Goal: Task Accomplishment & Management: Use online tool/utility

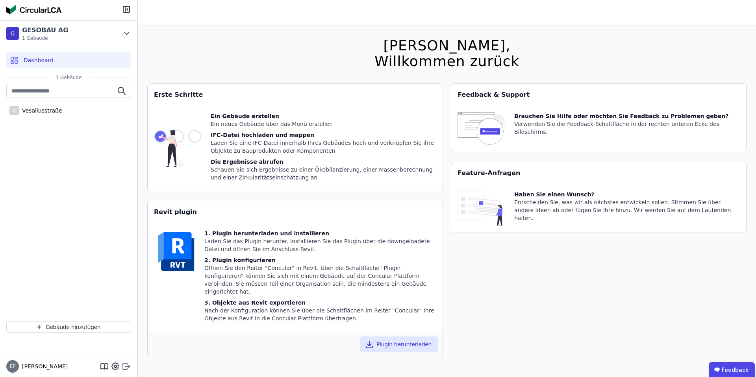
click at [125, 368] on icon at bounding box center [126, 366] width 9 height 9
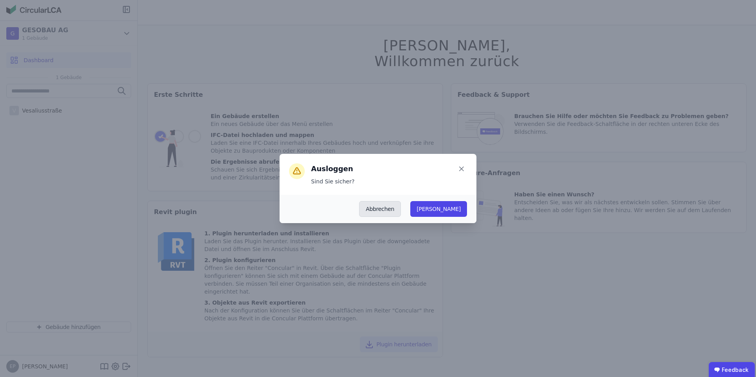
click at [401, 212] on button "Abbrechen" at bounding box center [380, 209] width 42 height 16
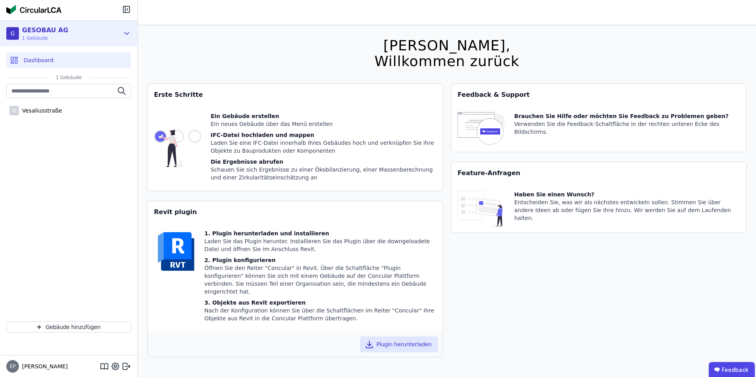
click at [90, 33] on div "G GESOBAU AG 1 Gebäude" at bounding box center [62, 34] width 113 height 16
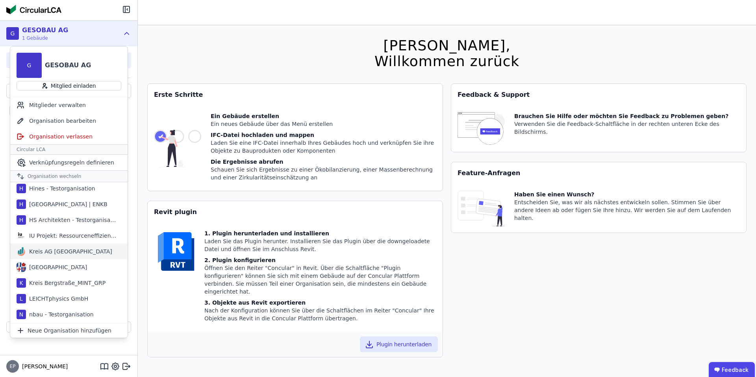
click at [55, 252] on div "Kreis AG [GEOGRAPHIC_DATA]" at bounding box center [69, 252] width 86 height 8
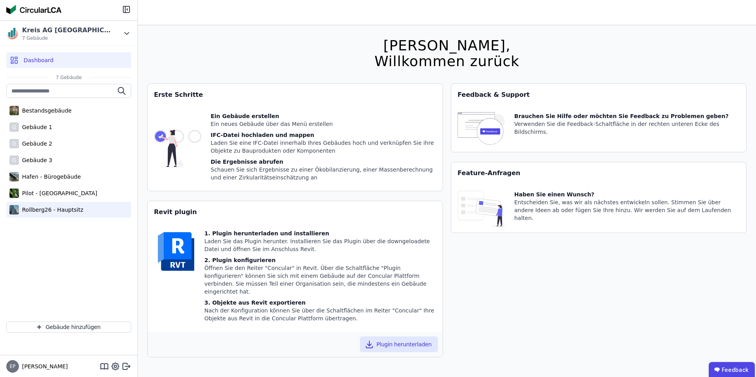
click at [31, 209] on div "Rollberg26 - Hauptsitz" at bounding box center [51, 210] width 64 height 8
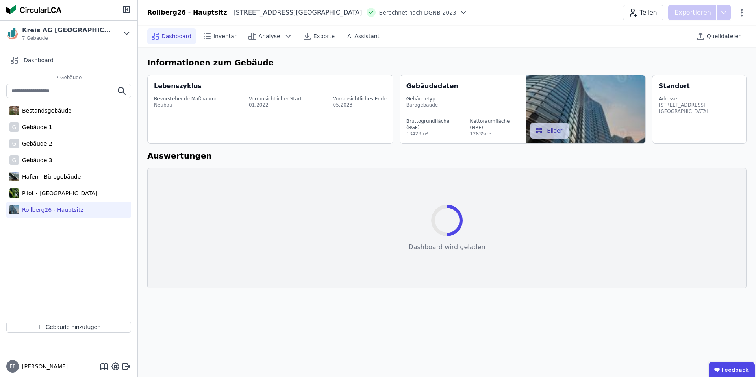
click at [460, 12] on icon at bounding box center [464, 13] width 8 height 8
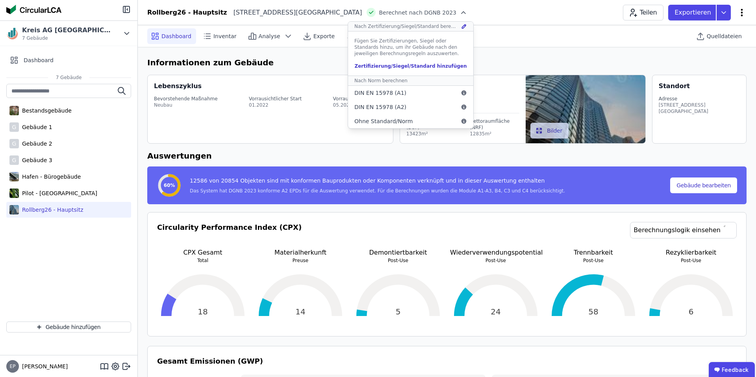
click at [739, 14] on icon at bounding box center [741, 12] width 9 height 9
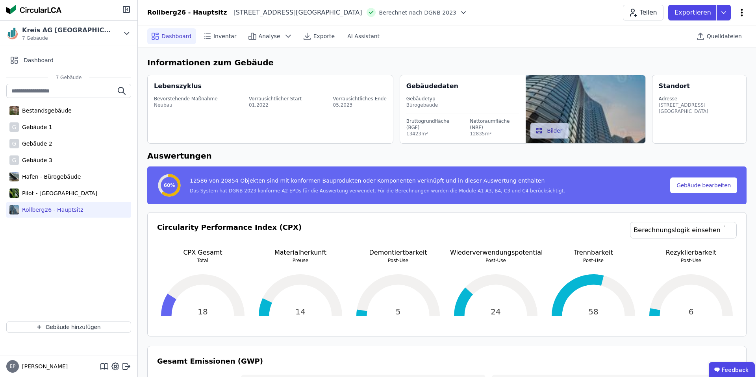
click at [742, 13] on icon at bounding box center [741, 12] width 9 height 9
click at [694, 37] on div "Gebäude bearbeiten" at bounding box center [708, 31] width 76 height 14
select select "**********"
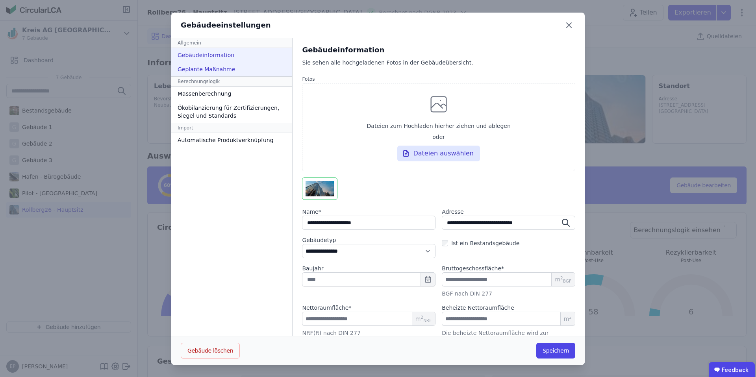
click at [201, 69] on div "Geplante Maßnahme" at bounding box center [231, 69] width 121 height 14
select select "*"
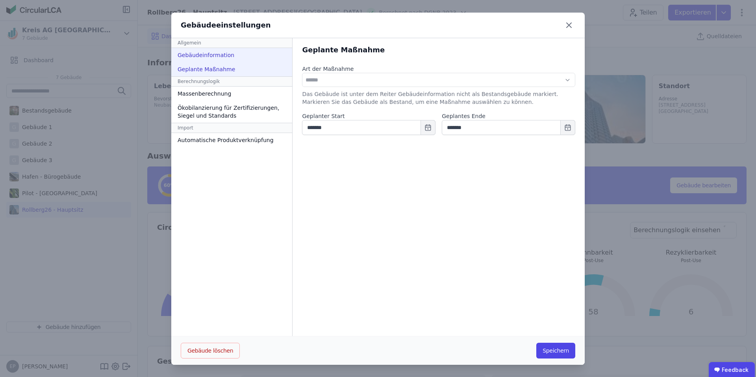
click at [200, 55] on div "Gebäudeinformation" at bounding box center [231, 55] width 121 height 14
select select "**********"
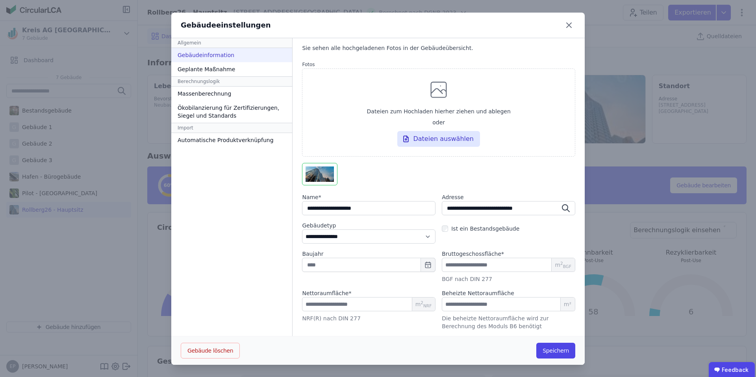
scroll to position [0, 0]
click at [212, 69] on div "Geplante Maßnahme" at bounding box center [231, 69] width 121 height 14
select select "*"
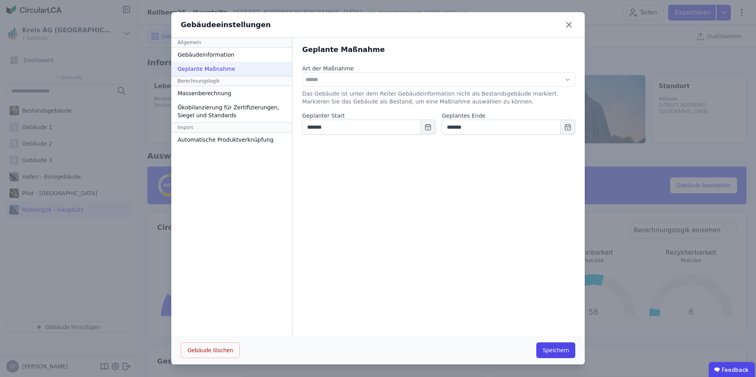
scroll to position [0, 0]
click at [232, 93] on div "Massenberechnung" at bounding box center [231, 93] width 121 height 14
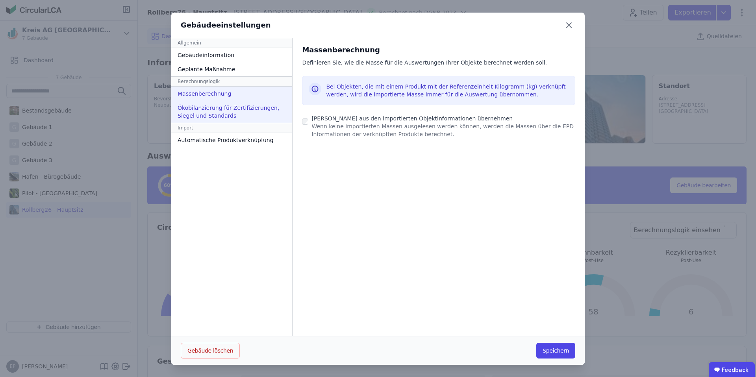
click at [233, 109] on div "Ökobilanzierung für Zertifizierungen, Siegel und Standards" at bounding box center [231, 112] width 121 height 22
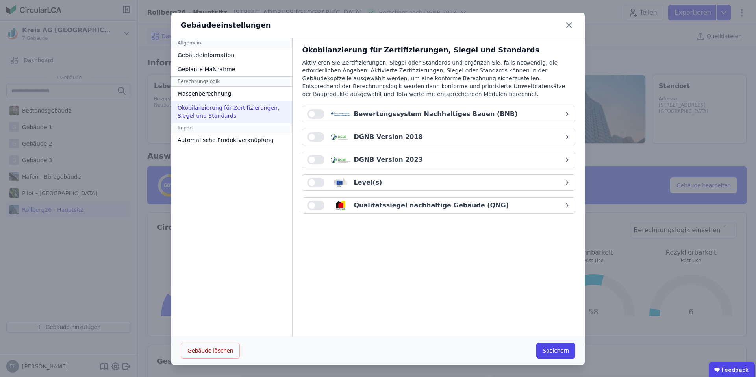
click at [313, 157] on button "button" at bounding box center [315, 159] width 17 height 9
click at [254, 140] on div "Automatische Produktverknüpfung" at bounding box center [231, 140] width 121 height 14
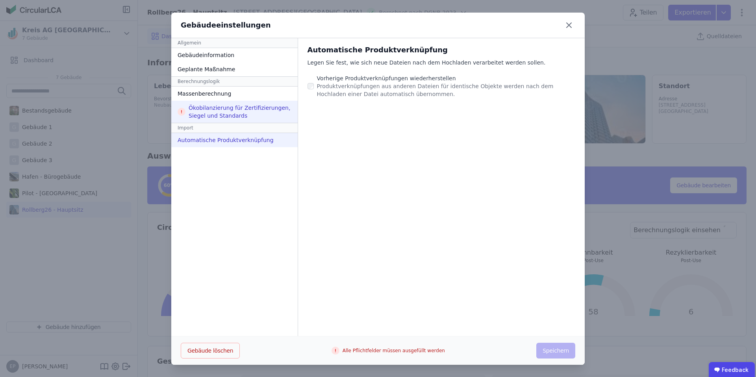
click at [237, 110] on div "Ökobilanzierung für Zertifizierungen, Siegel und Standards" at bounding box center [234, 112] width 126 height 22
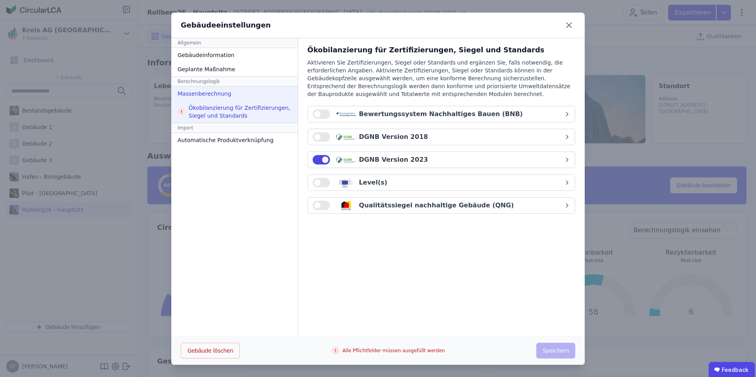
click at [238, 94] on div "Massenberechnung" at bounding box center [234, 94] width 126 height 14
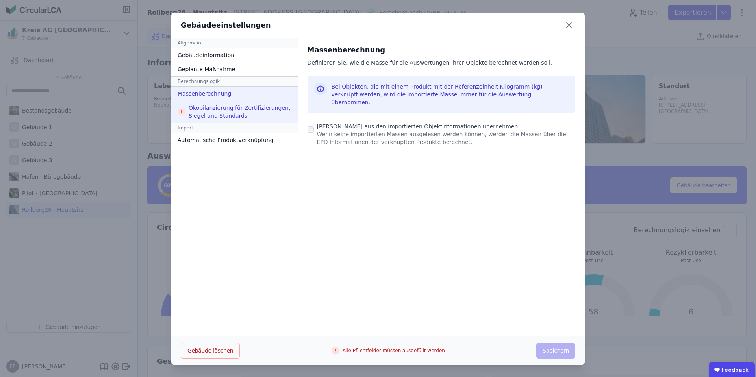
click at [248, 114] on div "Ökobilanzierung für Zertifizierungen, Siegel und Standards" at bounding box center [234, 112] width 126 height 22
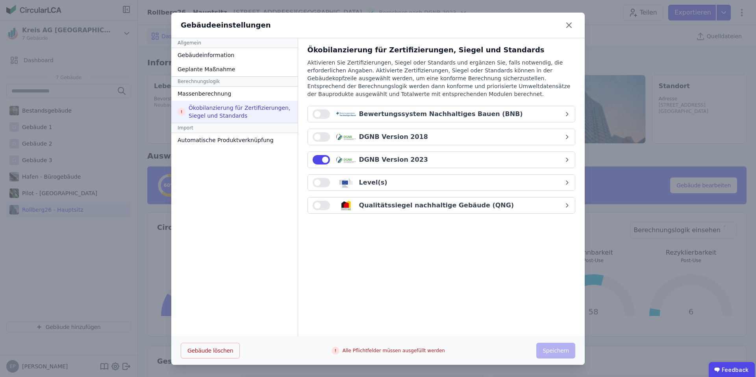
click at [315, 206] on span "button" at bounding box center [317, 205] width 6 height 6
click at [180, 111] on icon at bounding box center [182, 112] width 8 height 8
click at [185, 113] on icon at bounding box center [182, 112] width 8 height 8
click at [334, 351] on icon at bounding box center [336, 351] width 8 height 8
click at [315, 157] on button "button" at bounding box center [321, 159] width 17 height 9
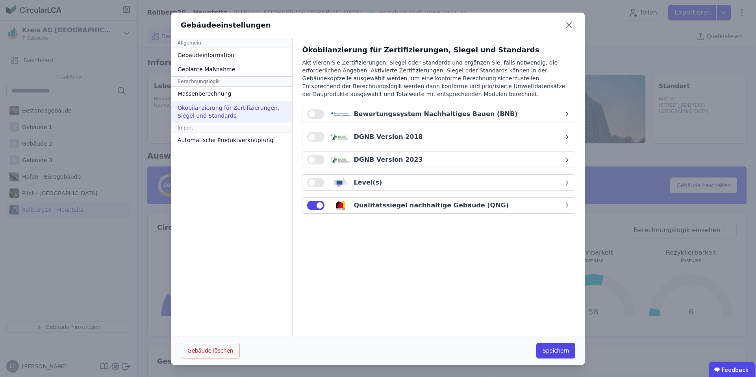
click at [312, 161] on button "button" at bounding box center [315, 159] width 17 height 9
click at [570, 24] on icon at bounding box center [569, 25] width 5 height 5
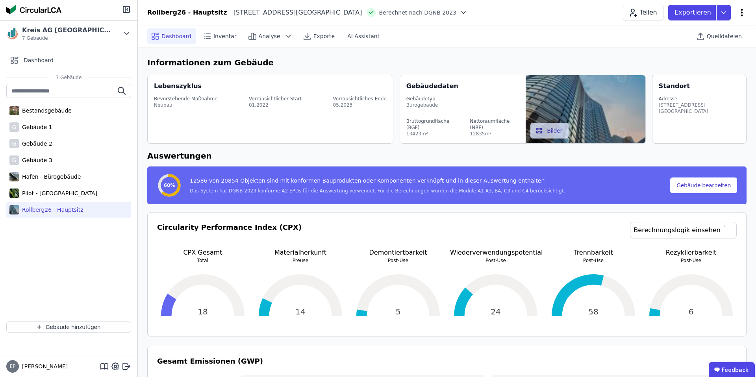
click at [744, 11] on icon at bounding box center [741, 12] width 9 height 9
click at [701, 29] on span "Gebäude bearbeiten" at bounding box center [705, 31] width 57 height 8
select select "**********"
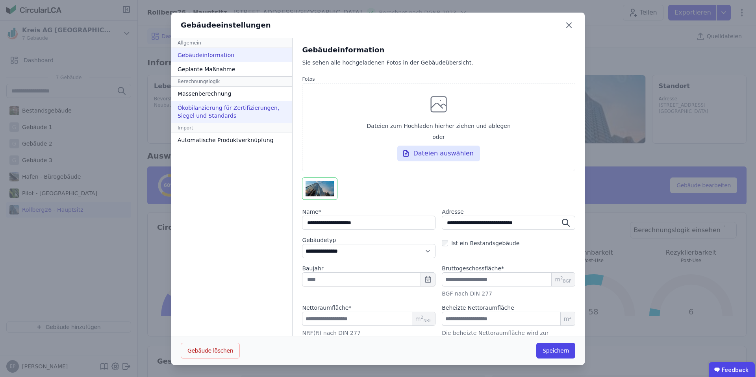
click at [212, 110] on div "Ökobilanzierung für Zertifizierungen, Siegel und Standards" at bounding box center [231, 112] width 121 height 22
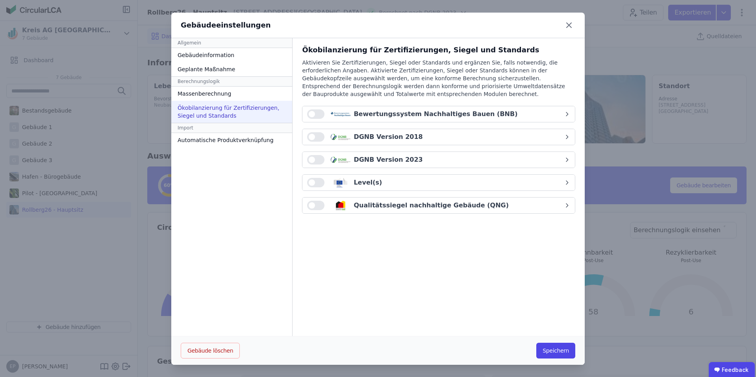
click at [310, 158] on span "button" at bounding box center [312, 160] width 6 height 6
click at [311, 204] on span "button" at bounding box center [312, 205] width 6 height 6
click at [317, 207] on span "button" at bounding box center [320, 205] width 6 height 6
click at [219, 136] on div "Automatische Produktverknüpfung" at bounding box center [231, 140] width 121 height 14
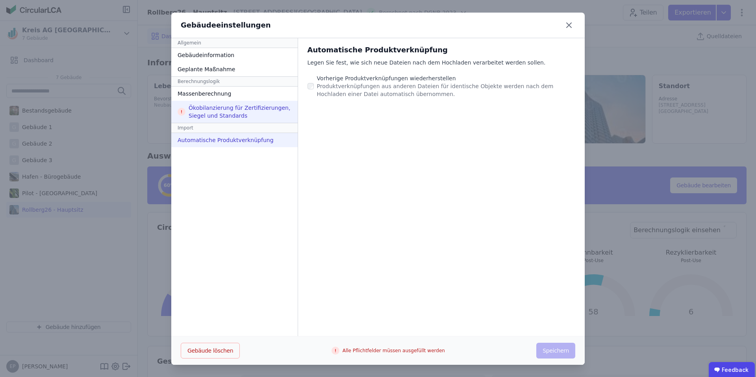
click at [219, 119] on div "Ökobilanzierung für Zertifizierungen, Siegel und Standards" at bounding box center [234, 112] width 126 height 22
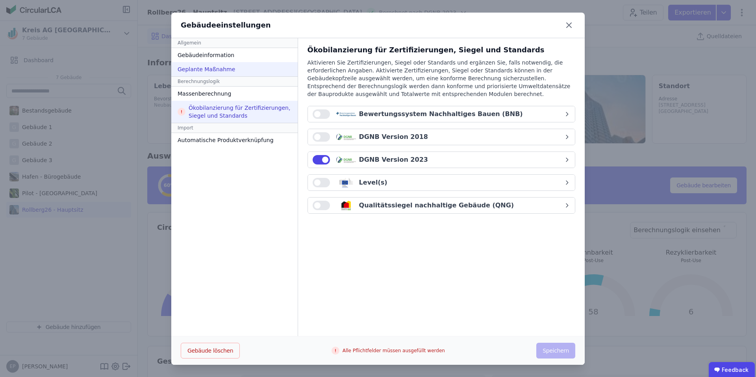
click at [231, 74] on div "Geplante Maßnahme" at bounding box center [234, 69] width 126 height 14
select select "*"
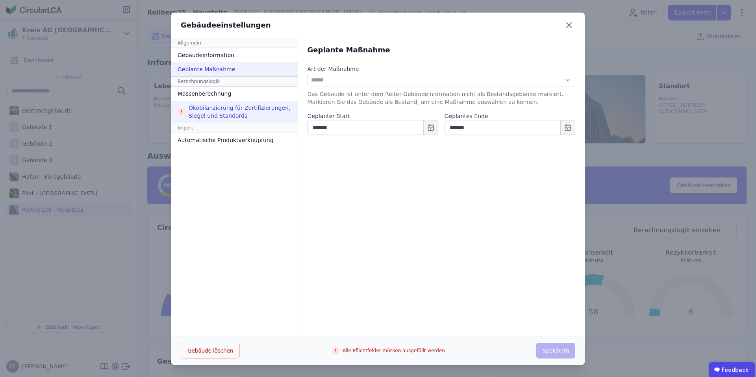
click at [218, 117] on div "Ökobilanzierung für Zertifizierungen, Siegel und Standards" at bounding box center [234, 112] width 126 height 22
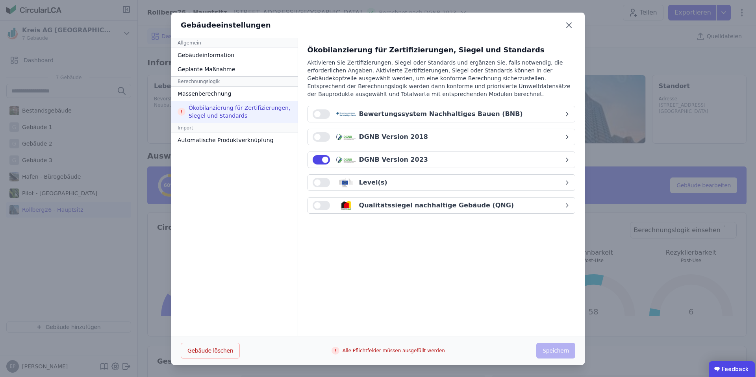
click at [730, 371] on ubdiv "Feedback" at bounding box center [732, 370] width 46 height 16
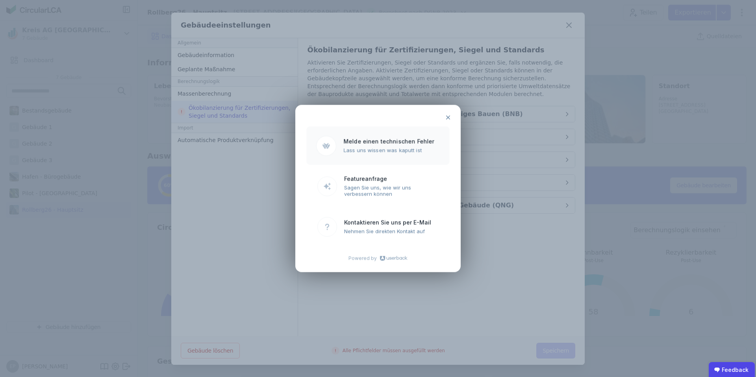
click at [384, 144] on ubdiv "Melde einen technischen Fehler" at bounding box center [391, 141] width 96 height 7
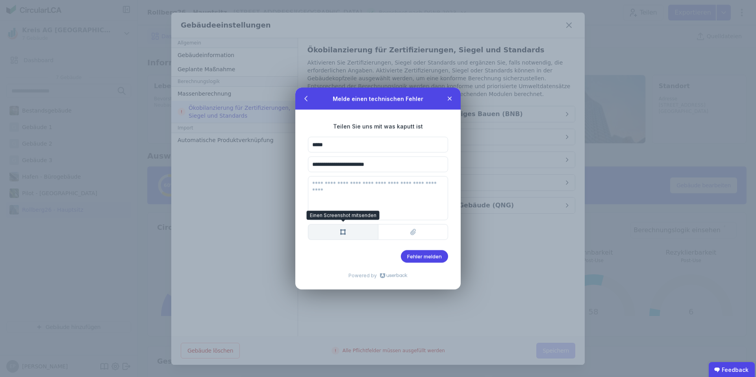
click at [327, 235] on btn "Einen Screenshot mitsenden Einen Screenshot mitsenden" at bounding box center [343, 233] width 70 height 16
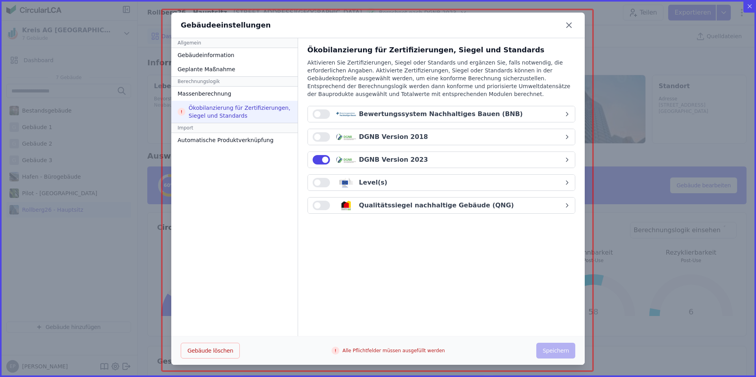
drag, startPoint x: 162, startPoint y: 9, endPoint x: 593, endPoint y: 371, distance: 563.0
click at [593, 371] on icon "Created with Snap" at bounding box center [378, 188] width 756 height 377
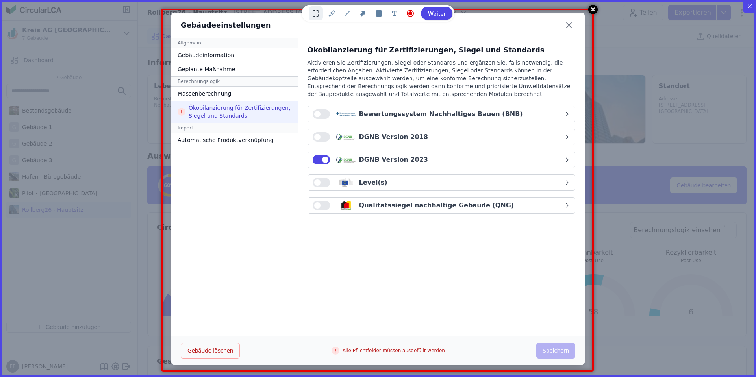
click at [434, 13] on btn "Weiter" at bounding box center [437, 13] width 32 height 13
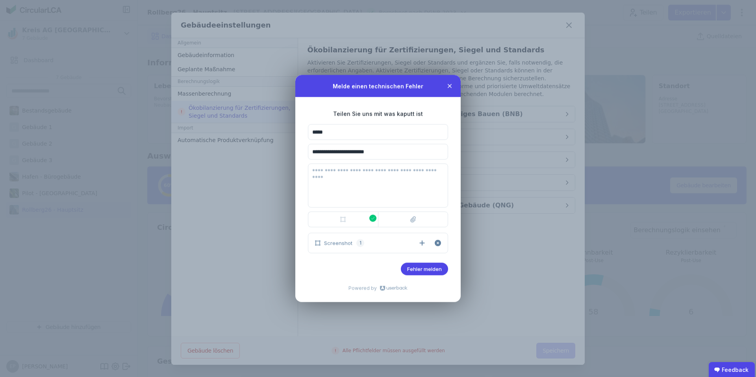
click at [321, 173] on textarea at bounding box center [378, 186] width 140 height 44
click at [315, 172] on textarea "**********" at bounding box center [378, 186] width 140 height 44
click at [348, 172] on textarea "**********" at bounding box center [378, 186] width 140 height 44
click at [310, 170] on textarea "**********" at bounding box center [378, 186] width 140 height 44
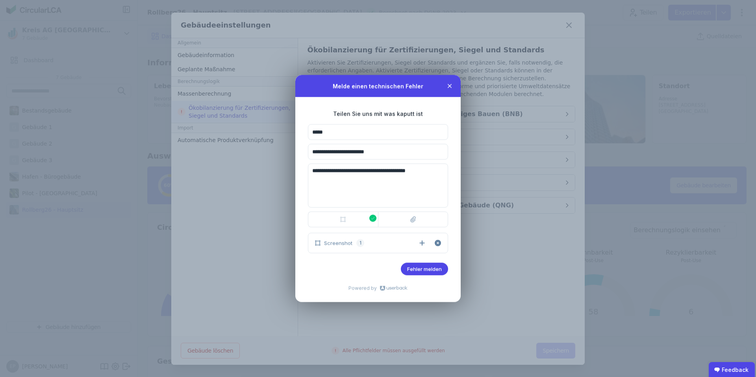
click at [438, 170] on textarea "**********" at bounding box center [378, 186] width 140 height 44
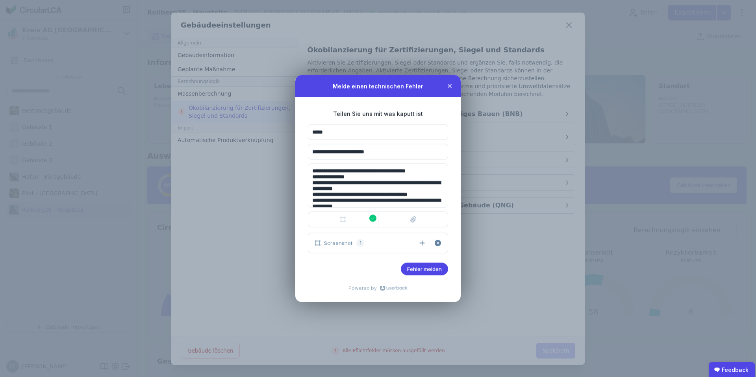
drag, startPoint x: 328, startPoint y: 170, endPoint x: 390, endPoint y: 193, distance: 66.4
click at [390, 193] on textarea "**********" at bounding box center [378, 186] width 140 height 44
click at [362, 200] on textarea "**********" at bounding box center [378, 186] width 140 height 44
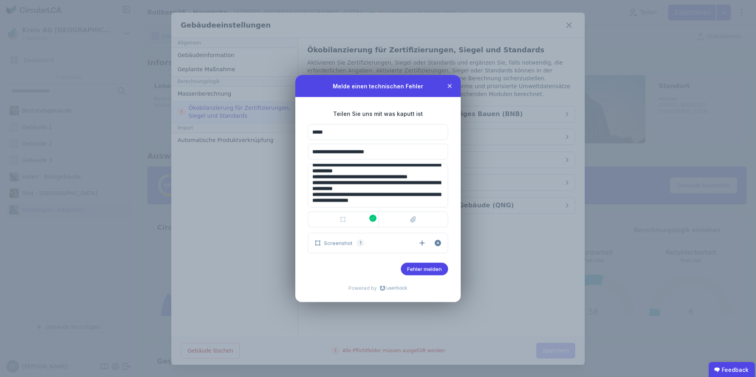
scroll to position [21, 0]
click at [352, 196] on textarea "**********" at bounding box center [378, 186] width 140 height 44
click at [442, 203] on textarea "**********" at bounding box center [378, 186] width 140 height 44
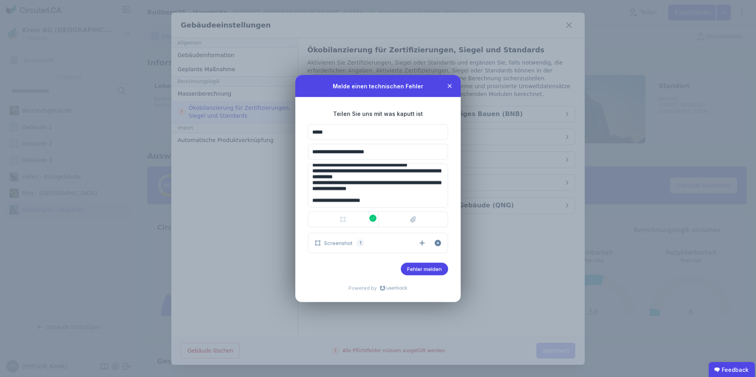
type textarea "**********"
click at [417, 269] on span "Fehler melden" at bounding box center [424, 269] width 35 height 6
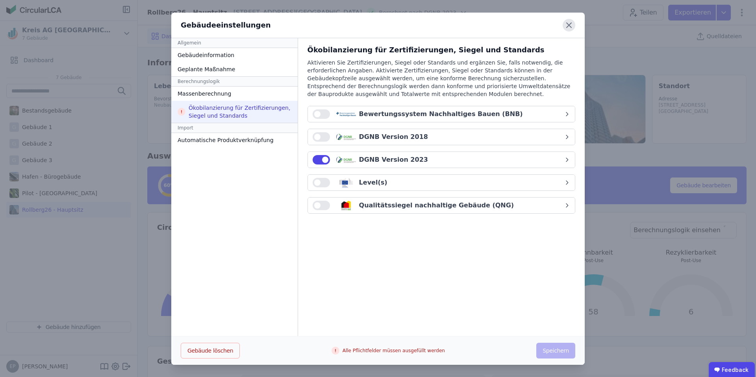
click at [571, 25] on icon at bounding box center [569, 25] width 13 height 13
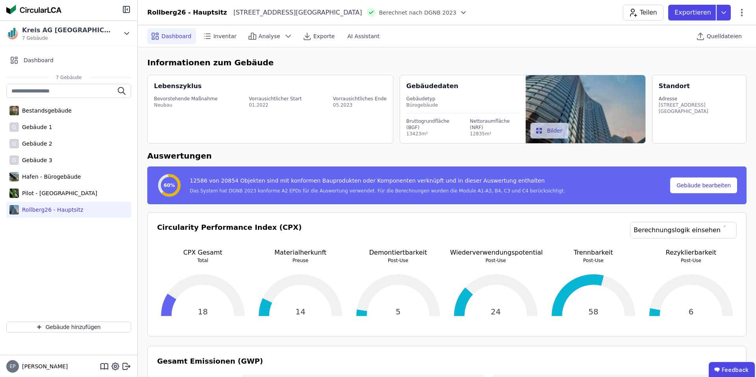
click at [460, 11] on icon at bounding box center [464, 13] width 8 height 8
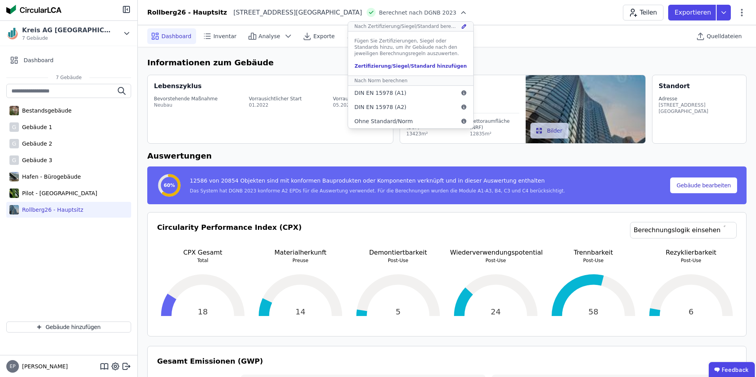
click at [391, 69] on div "Fügen Sie Zertifizierungen, Siegel oder Standards hinzu, um ihr Gebäude nach de…" at bounding box center [410, 54] width 125 height 44
click at [388, 65] on div "Zertifizierung/Siegel/Standard hinzufügen" at bounding box center [410, 66] width 113 height 6
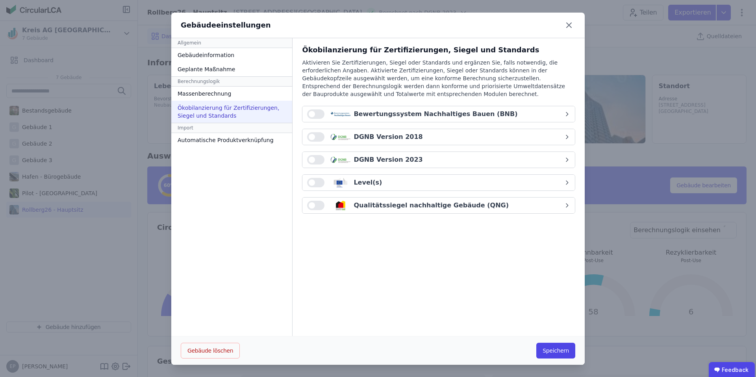
click at [312, 158] on button "button" at bounding box center [315, 159] width 17 height 9
click at [311, 205] on span "button" at bounding box center [312, 205] width 6 height 6
click at [559, 349] on button "Speichern" at bounding box center [555, 351] width 39 height 16
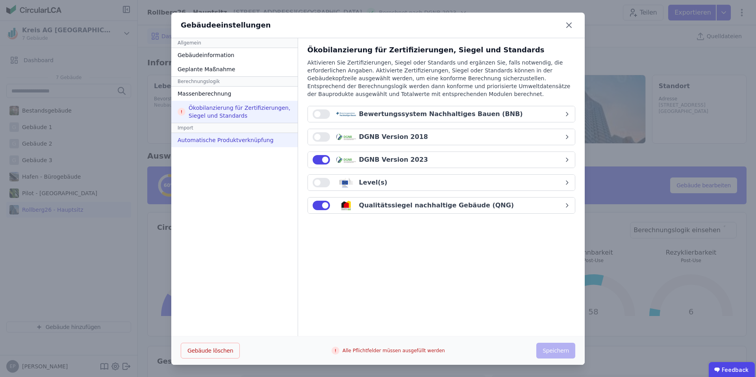
click at [215, 134] on div "Automatische Produktverknüpfung" at bounding box center [234, 140] width 126 height 14
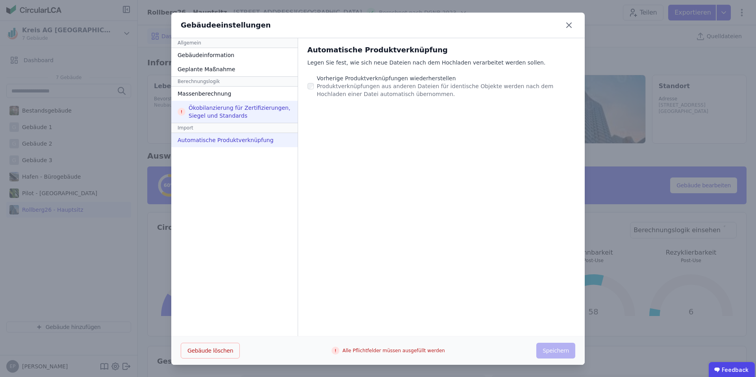
click at [241, 111] on div "Ökobilanzierung für Zertifizierungen, Siegel und Standards" at bounding box center [234, 112] width 126 height 22
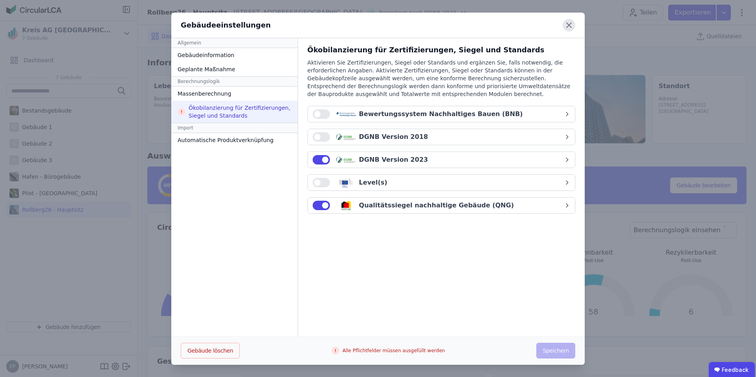
click at [568, 22] on icon at bounding box center [569, 25] width 13 height 13
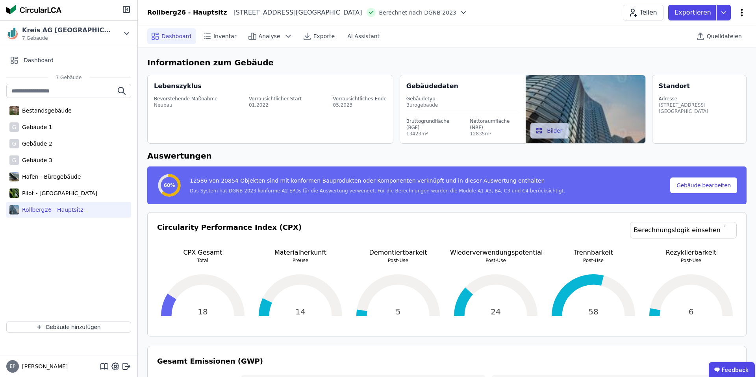
click at [741, 13] on icon at bounding box center [741, 12] width 9 height 9
click at [723, 26] on div "Gebäude bearbeiten" at bounding box center [708, 31] width 76 height 14
select select "**********"
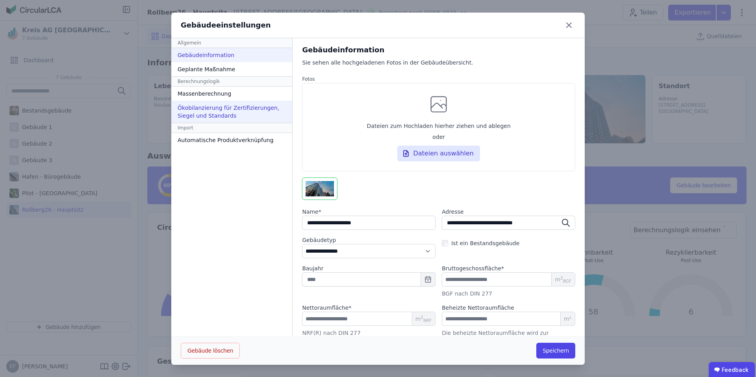
click at [213, 111] on div "Ökobilanzierung für Zertifizierungen, Siegel und Standards" at bounding box center [231, 112] width 121 height 22
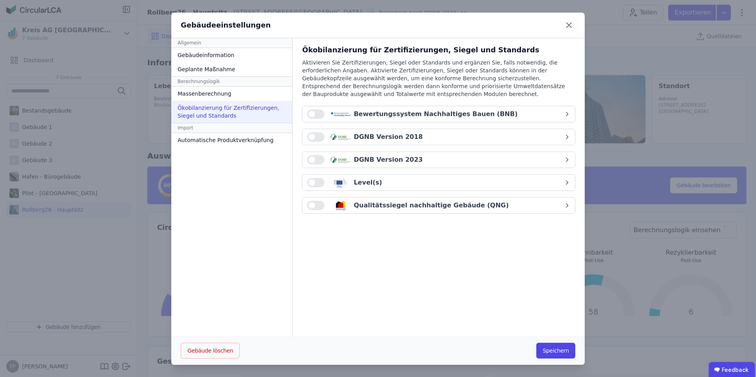
click at [315, 159] on button "button" at bounding box center [315, 159] width 17 height 9
click at [314, 208] on button "button" at bounding box center [315, 205] width 17 height 9
click at [559, 349] on button "Speichern" at bounding box center [555, 351] width 39 height 16
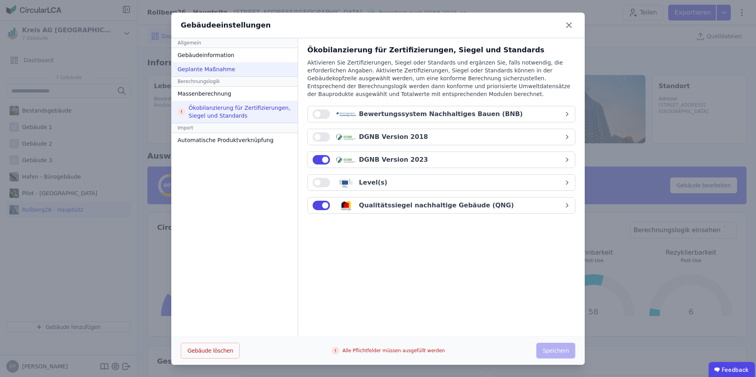
click at [202, 70] on div "Geplante Maßnahme" at bounding box center [234, 69] width 126 height 14
select select "*"
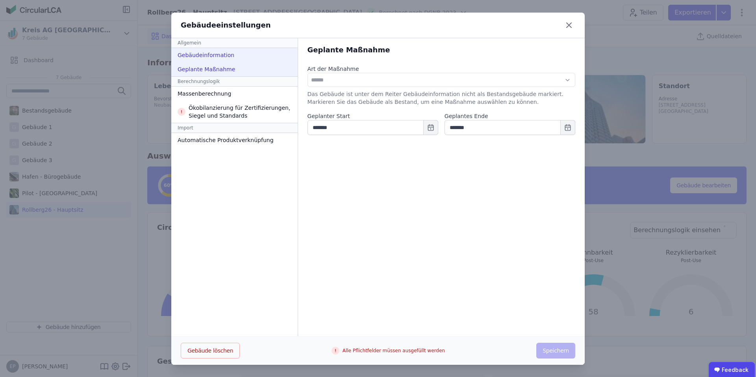
click at [202, 54] on div "Gebäudeinformation" at bounding box center [234, 55] width 126 height 14
select select "**********"
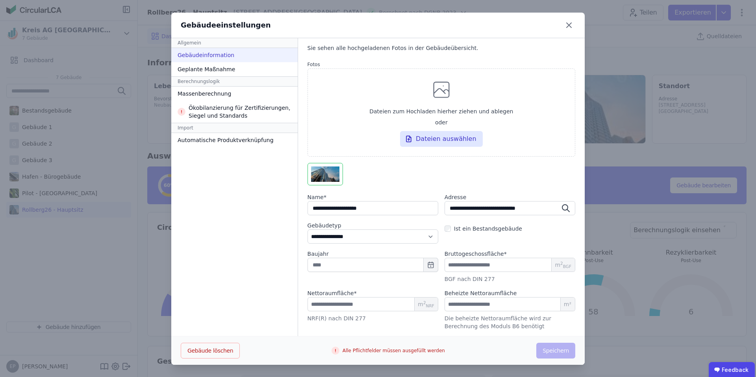
scroll to position [0, 0]
click at [210, 100] on div "Ökobilanzierung für Zertifizierungen, Siegel und Standards" at bounding box center [234, 111] width 126 height 22
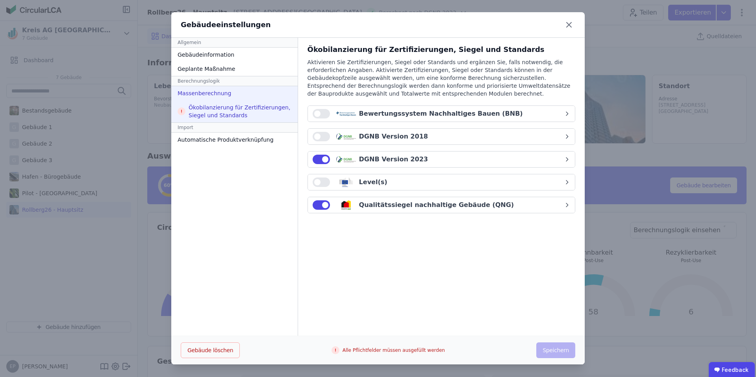
click at [214, 95] on div "Massenberechnung" at bounding box center [234, 93] width 126 height 14
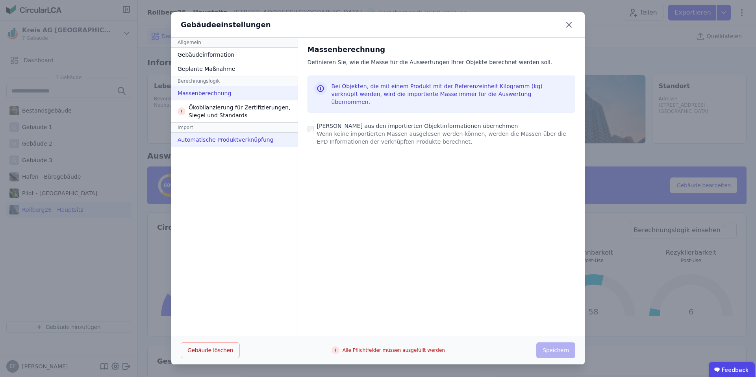
click at [212, 143] on div "Automatische Produktverknüpfung" at bounding box center [234, 140] width 126 height 14
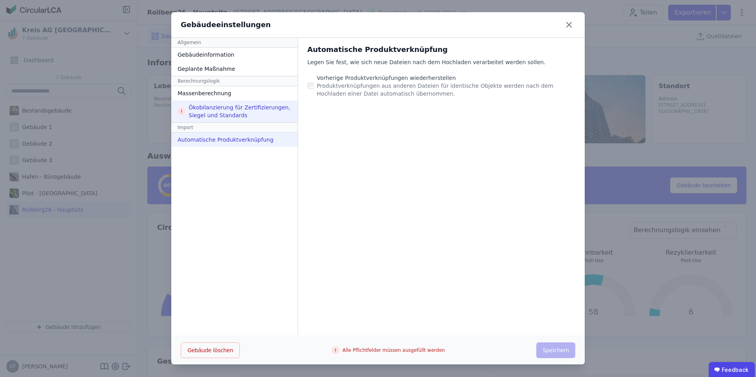
click at [218, 111] on div "Ökobilanzierung für Zertifizierungen, Siegel und Standards" at bounding box center [234, 111] width 126 height 22
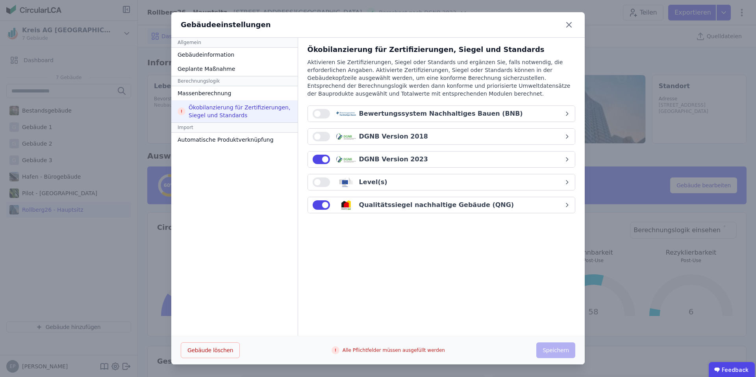
click at [315, 204] on button "button" at bounding box center [321, 204] width 17 height 9
click at [317, 155] on button "button" at bounding box center [321, 159] width 17 height 9
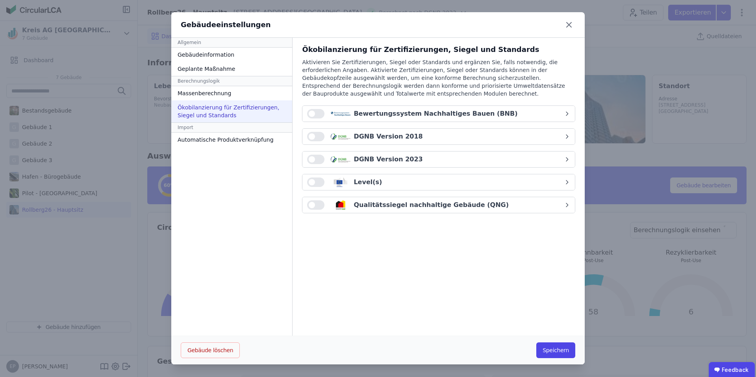
click at [313, 162] on button "button" at bounding box center [315, 159] width 17 height 9
click at [553, 353] on button "Speichern" at bounding box center [555, 351] width 39 height 16
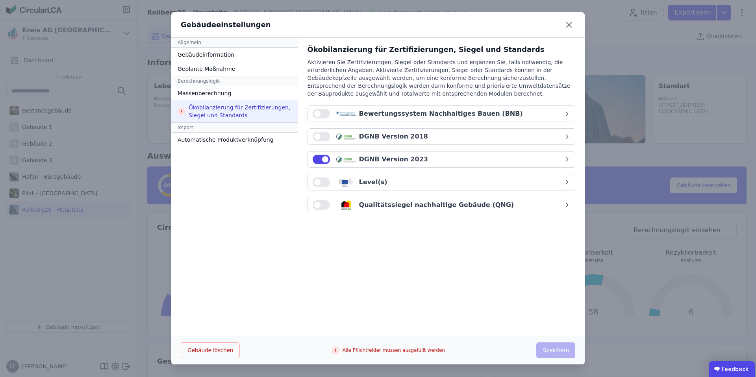
click at [736, 369] on ubdiv "Feedback" at bounding box center [732, 370] width 46 height 16
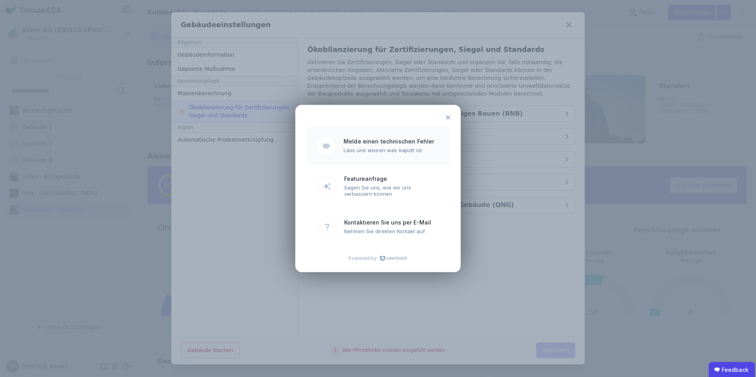
click at [392, 145] on ubdiv "Melde einen technischen Fehler" at bounding box center [391, 141] width 96 height 7
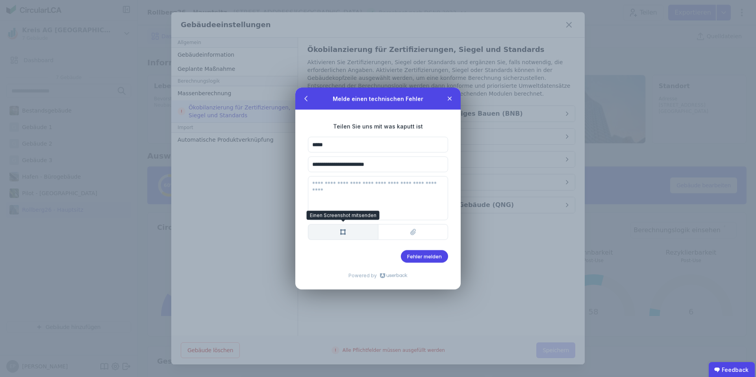
click at [331, 235] on btn "Einen Screenshot mitsenden Einen Screenshot mitsenden" at bounding box center [343, 233] width 70 height 16
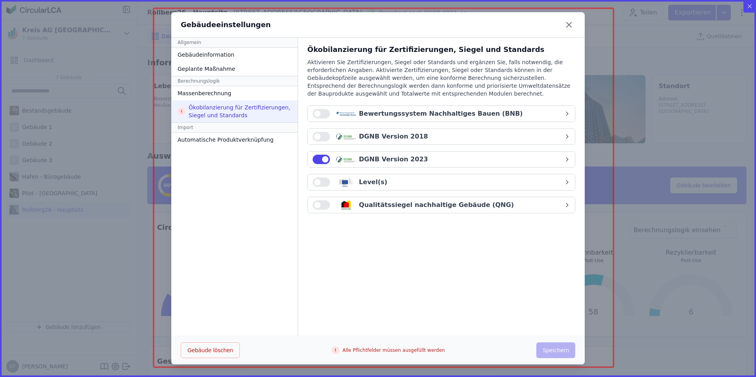
drag, startPoint x: 154, startPoint y: 8, endPoint x: 612, endPoint y: 369, distance: 583.7
click at [612, 369] on icon at bounding box center [378, 188] width 756 height 377
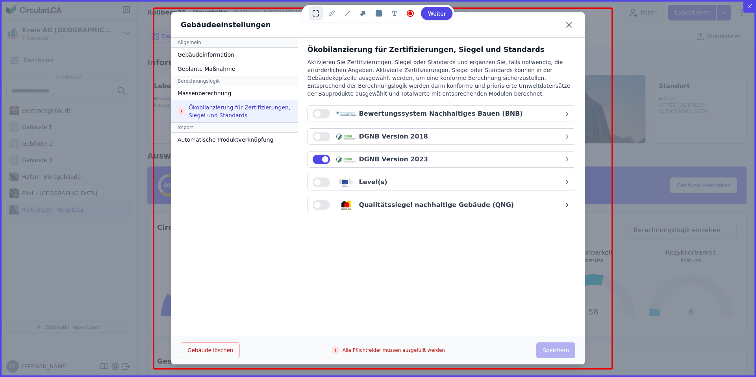
click at [435, 11] on btn "Weiter" at bounding box center [437, 13] width 32 height 13
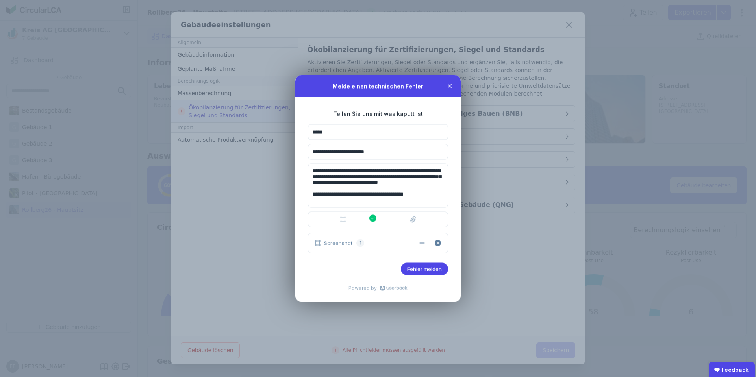
drag, startPoint x: 396, startPoint y: 191, endPoint x: 307, endPoint y: 167, distance: 92.1
click at [307, 167] on form "**********" at bounding box center [377, 192] width 165 height 191
click at [376, 188] on textarea "**********" at bounding box center [378, 186] width 140 height 44
click at [386, 190] on textarea "**********" at bounding box center [378, 186] width 140 height 44
drag, startPoint x: 394, startPoint y: 190, endPoint x: 302, endPoint y: 171, distance: 93.7
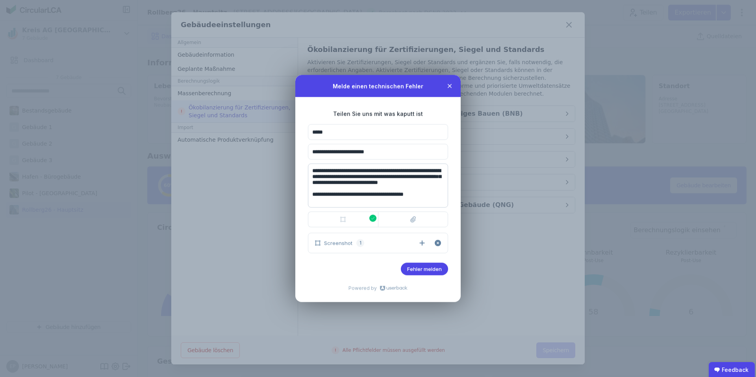
click at [302, 171] on form "**********" at bounding box center [377, 192] width 165 height 191
paste textarea
click at [423, 197] on textarea "**********" at bounding box center [378, 186] width 140 height 44
type textarea "**********"
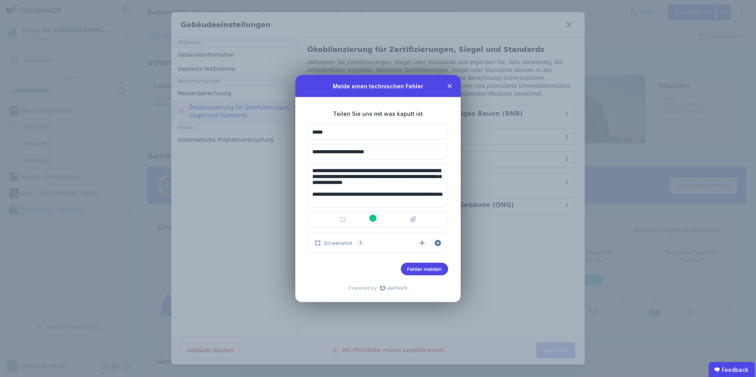
click at [426, 269] on span "Fehler melden" at bounding box center [424, 269] width 35 height 6
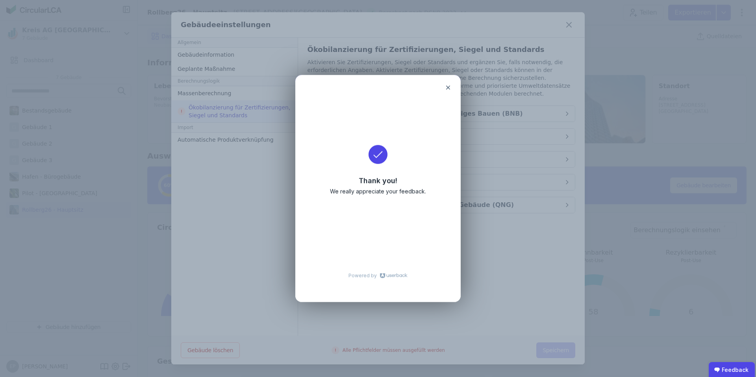
click at [449, 87] on icon at bounding box center [448, 88] width 6 height 6
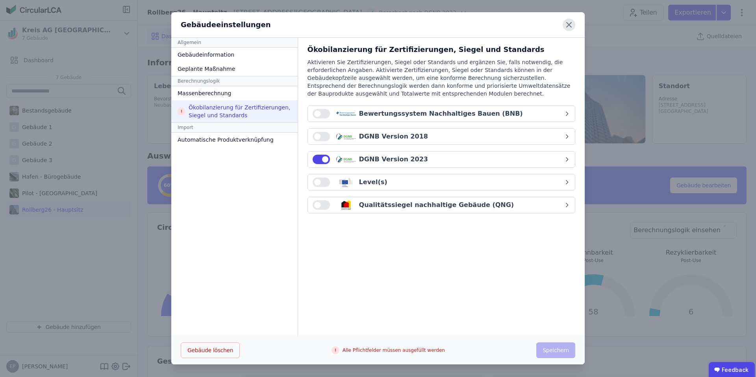
click at [571, 23] on icon at bounding box center [569, 24] width 5 height 5
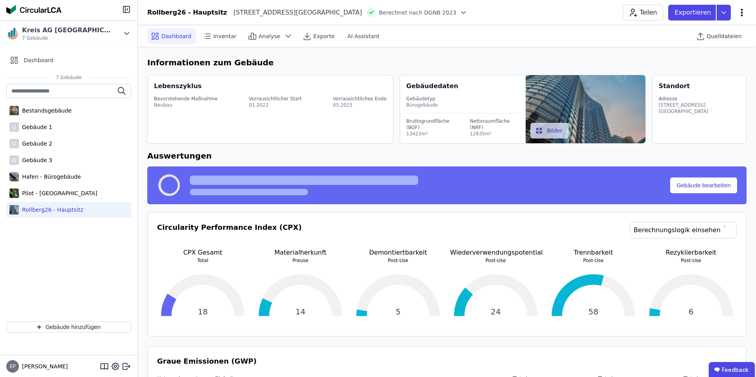
click at [744, 12] on icon at bounding box center [741, 12] width 9 height 9
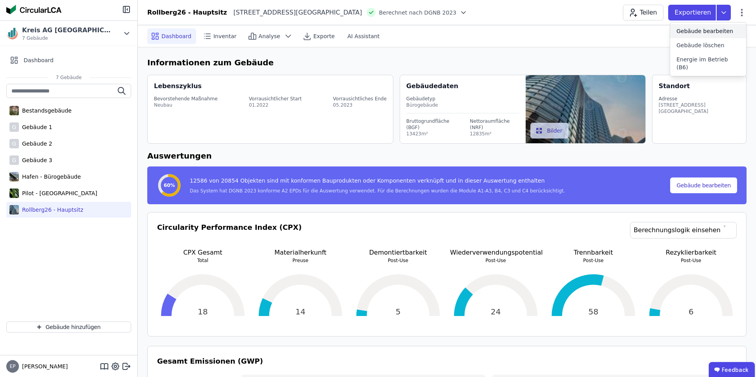
click at [694, 30] on span "Gebäude bearbeiten" at bounding box center [705, 31] width 57 height 8
select select "**********"
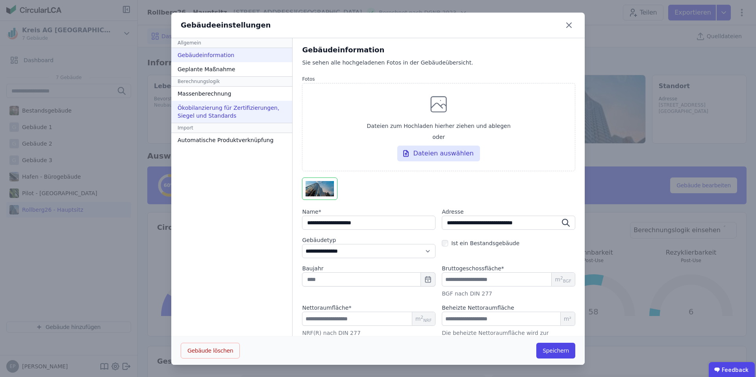
click at [233, 111] on div "Ökobilanzierung für Zertifizierungen, Siegel und Standards" at bounding box center [231, 112] width 121 height 22
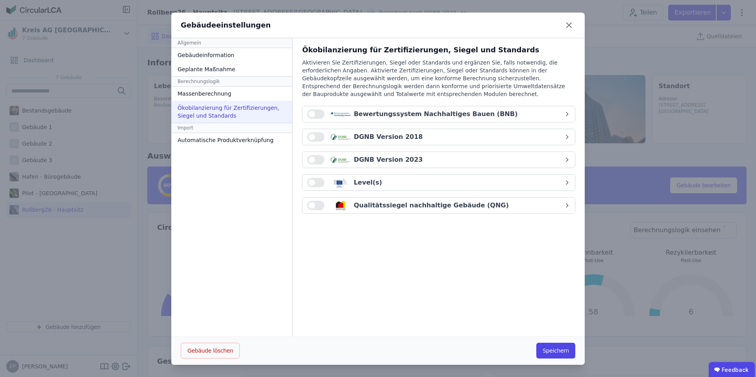
click at [309, 162] on span "button" at bounding box center [312, 160] width 6 height 6
click at [560, 350] on button "Speichern" at bounding box center [555, 351] width 39 height 16
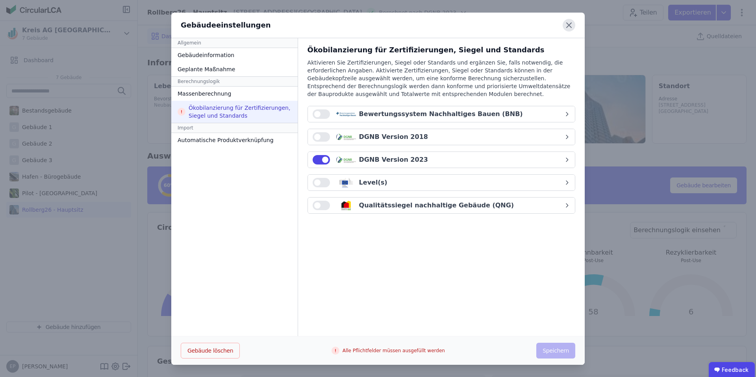
click at [570, 22] on icon at bounding box center [569, 25] width 13 height 13
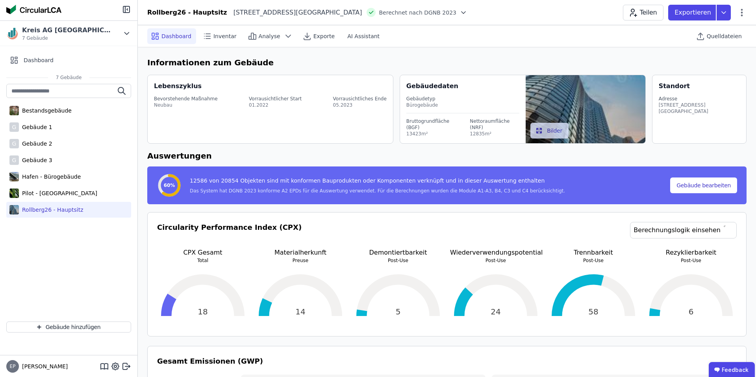
click at [388, 9] on span "Berechnet nach DGNB 2023" at bounding box center [418, 13] width 78 height 8
click at [462, 11] on icon at bounding box center [464, 12] width 4 height 2
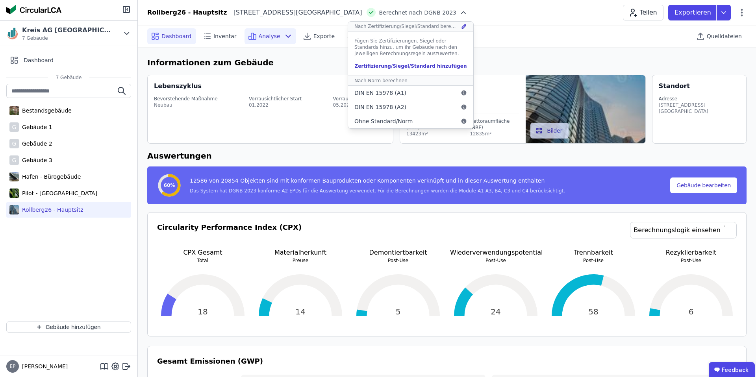
click at [276, 37] on div "Analyse" at bounding box center [271, 36] width 52 height 16
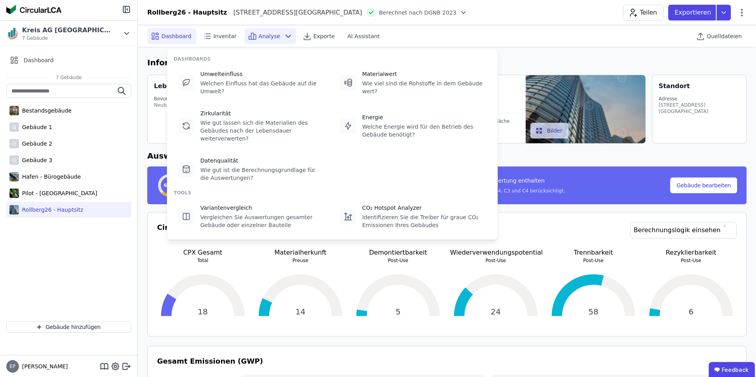
click at [608, 32] on div "Dashboard Inventar Analyse Exporte AI Assistant Quelldateien" at bounding box center [446, 36] width 599 height 22
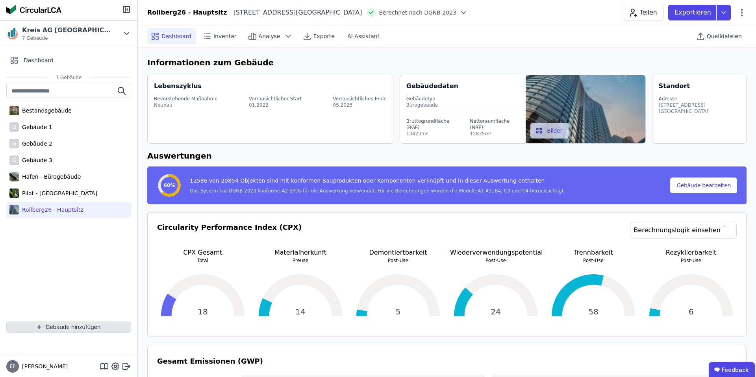
click at [80, 325] on button "Gebäude hinzufügen" at bounding box center [68, 327] width 125 height 11
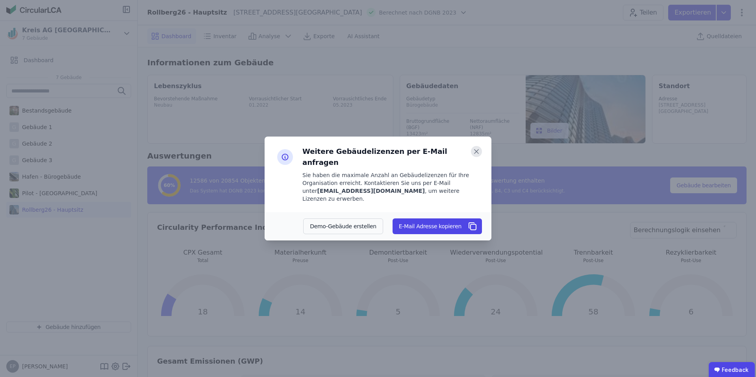
click at [478, 157] on icon at bounding box center [476, 151] width 11 height 11
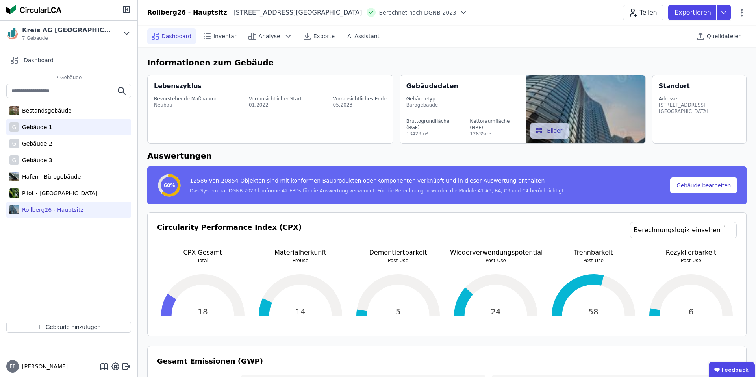
click at [34, 124] on div "Gebäude 1" at bounding box center [35, 127] width 33 height 8
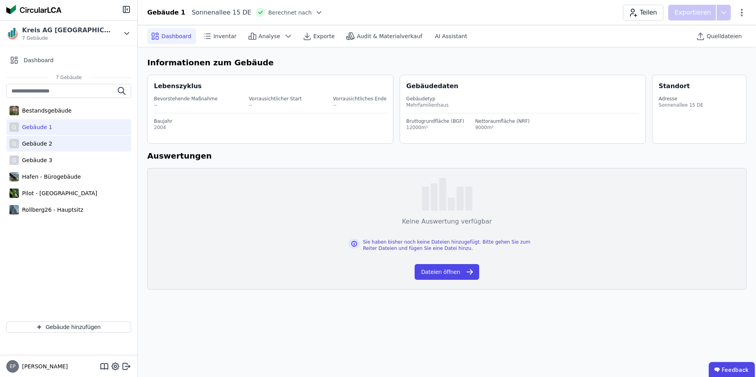
click at [36, 141] on div "Gebäude 2" at bounding box center [35, 144] width 33 height 8
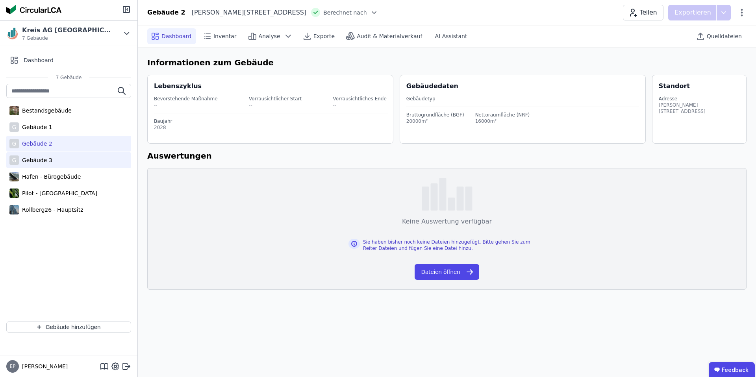
click at [36, 162] on div "Gebäude 3" at bounding box center [35, 160] width 33 height 8
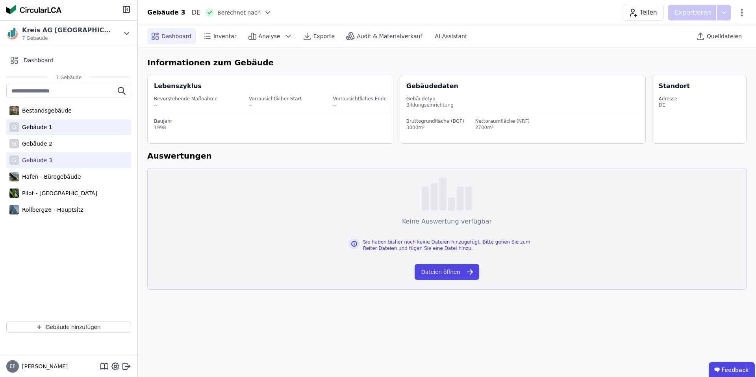
click at [35, 129] on div "Gebäude 1" at bounding box center [35, 127] width 33 height 8
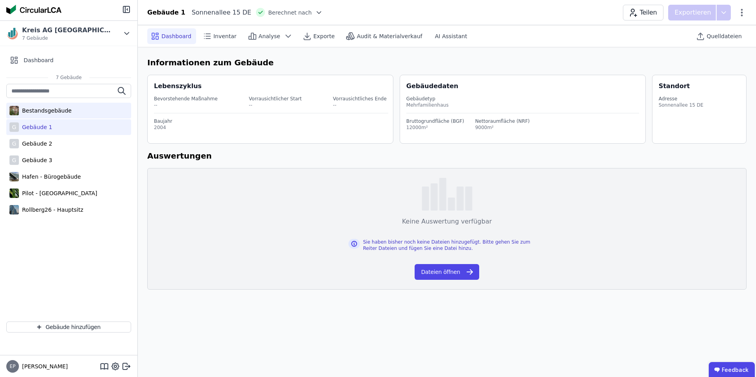
click at [50, 111] on div "Bestandsgebäude" at bounding box center [45, 111] width 53 height 8
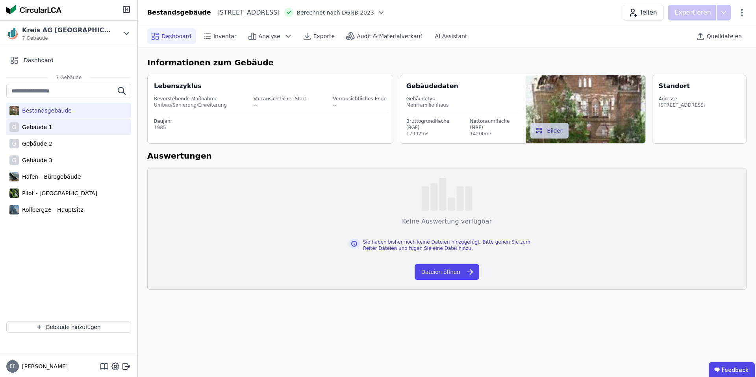
click at [43, 129] on div "Gebäude 1" at bounding box center [35, 127] width 33 height 8
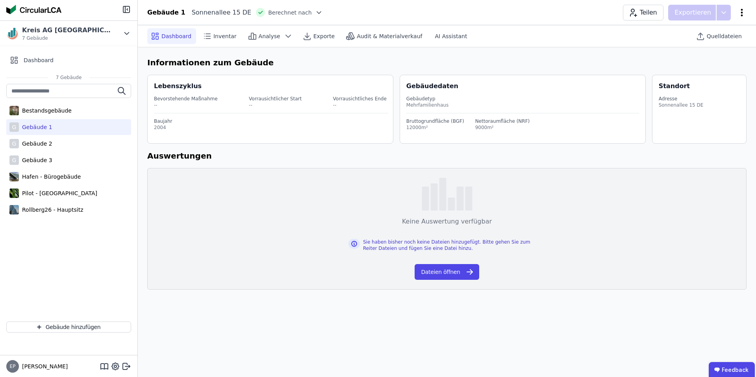
click at [743, 12] on icon at bounding box center [741, 12] width 9 height 9
click at [475, 43] on div "Dashboard Inventar Analyse Exporte Audit & Materialverkauf AI Assistant" at bounding box center [341, 36] width 388 height 16
click at [712, 37] on span "Quelldateien" at bounding box center [724, 36] width 35 height 8
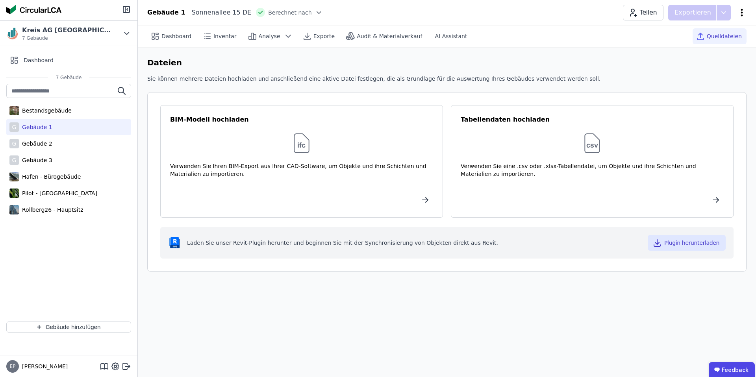
click at [743, 11] on icon at bounding box center [741, 12] width 9 height 9
click at [696, 46] on span "Gebäude löschen" at bounding box center [701, 45] width 48 height 8
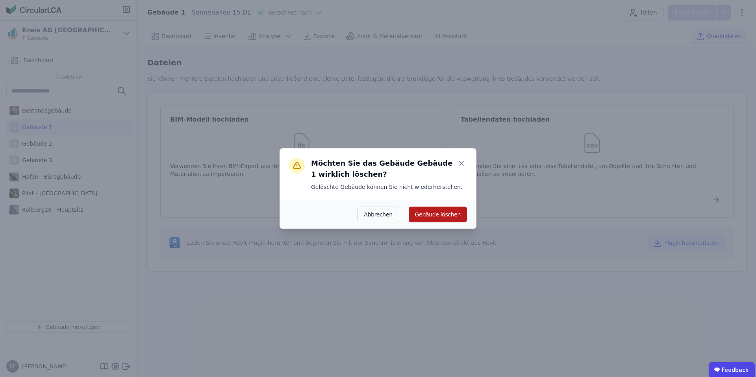
click at [448, 212] on button "Gebäude löschen" at bounding box center [438, 215] width 58 height 16
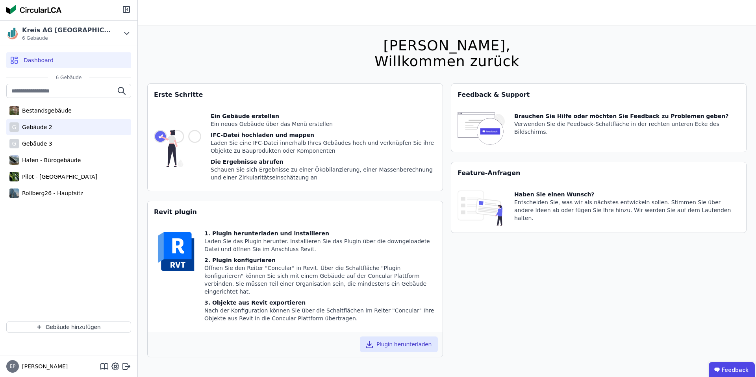
click at [77, 125] on div "G Gebäude 2" at bounding box center [68, 127] width 125 height 16
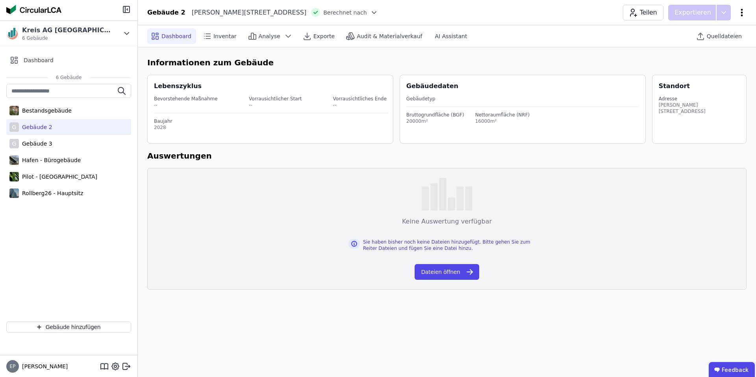
click at [740, 11] on icon at bounding box center [741, 12] width 9 height 9
click at [701, 46] on span "Gebäude löschen" at bounding box center [701, 45] width 48 height 8
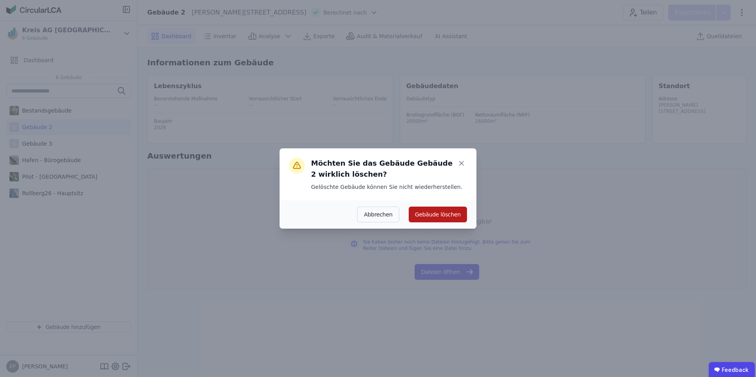
click at [434, 213] on button "Gebäude löschen" at bounding box center [438, 215] width 58 height 16
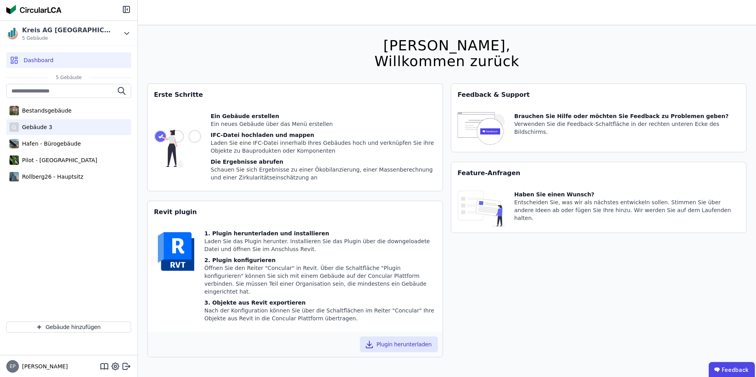
click at [45, 124] on div "Gebäude 3" at bounding box center [35, 127] width 33 height 8
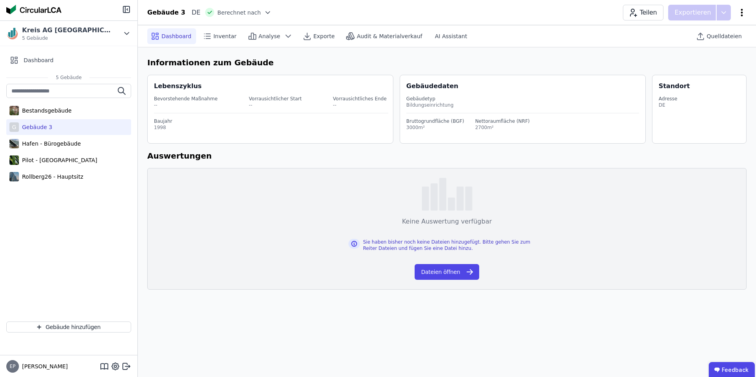
click at [741, 9] on icon at bounding box center [742, 12] width 2 height 7
click at [697, 47] on span "Gebäude löschen" at bounding box center [701, 45] width 48 height 8
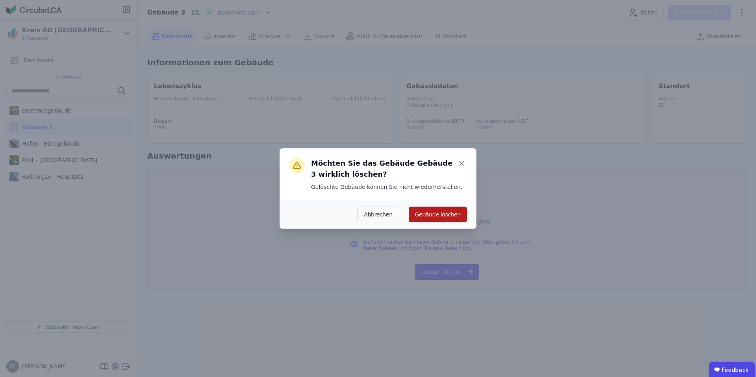
click at [441, 209] on button "Gebäude löschen" at bounding box center [438, 215] width 58 height 16
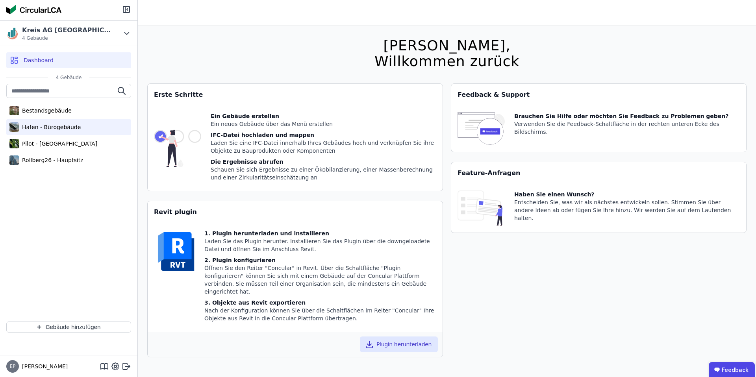
click at [41, 130] on div "Hafen - Bürogebäude" at bounding box center [50, 127] width 62 height 8
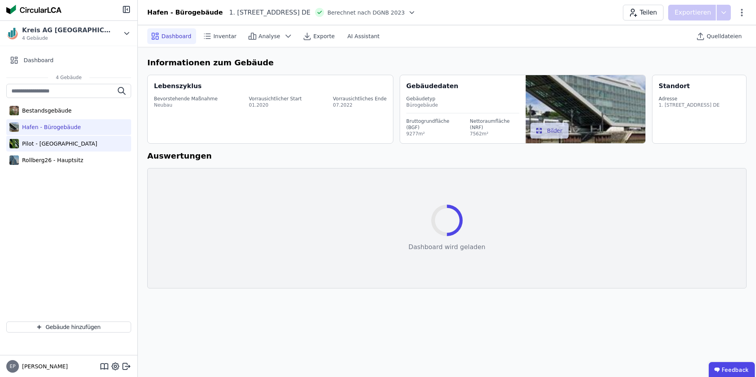
click at [46, 143] on div "Pilot - [GEOGRAPHIC_DATA]" at bounding box center [58, 144] width 78 height 8
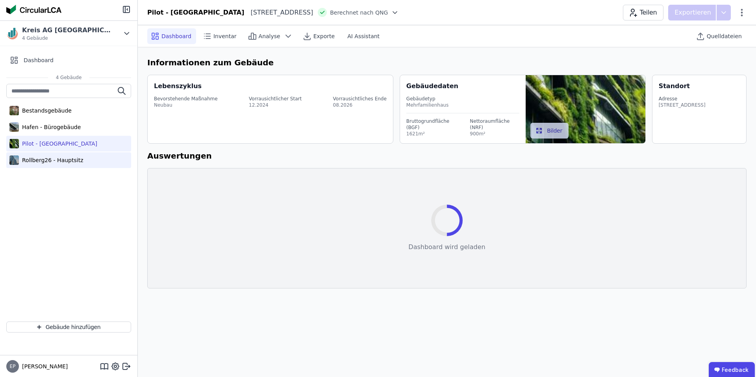
click at [45, 162] on div "Rollberg26 - Hauptsitz" at bounding box center [51, 160] width 64 height 8
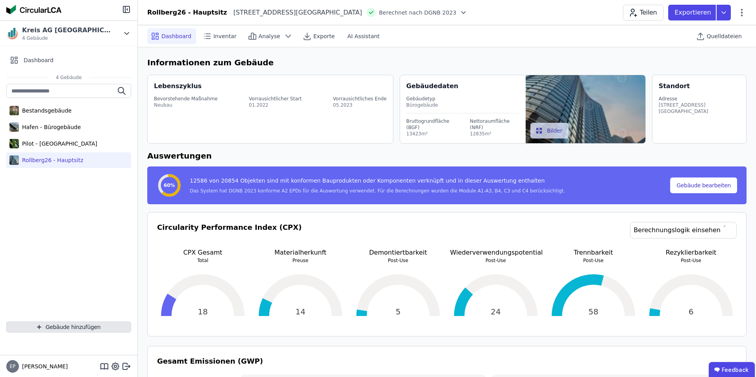
click at [67, 326] on button "Gebäude hinzufügen" at bounding box center [68, 327] width 125 height 11
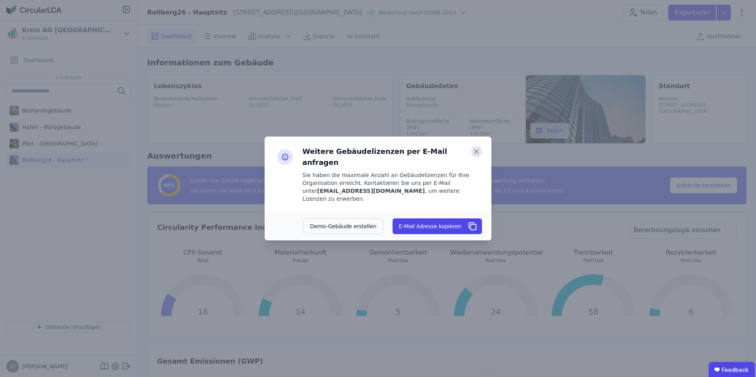
click at [476, 157] on icon at bounding box center [476, 151] width 11 height 11
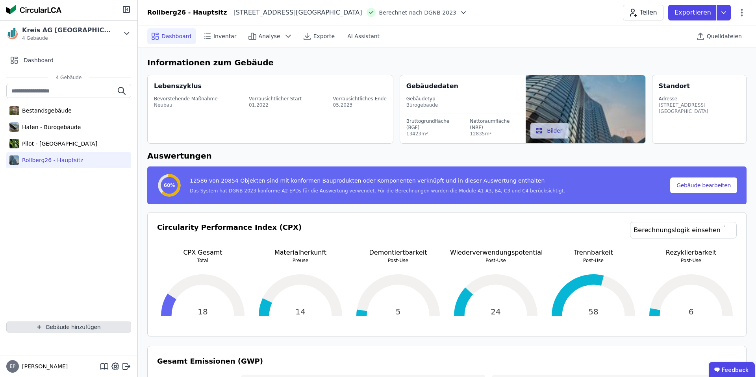
click at [64, 325] on button "Gebäude hinzufügen" at bounding box center [68, 327] width 125 height 11
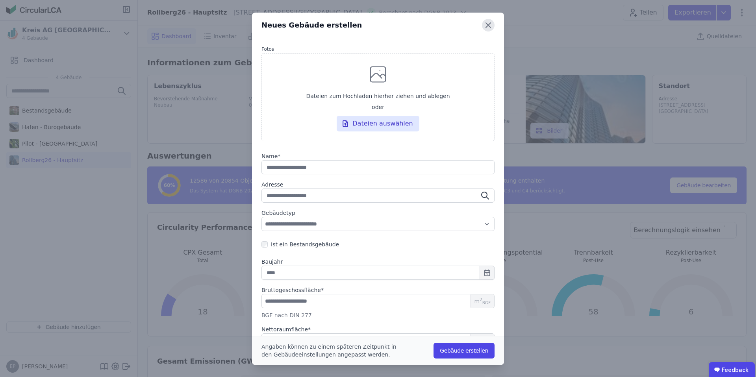
click at [488, 27] on icon at bounding box center [488, 25] width 13 height 13
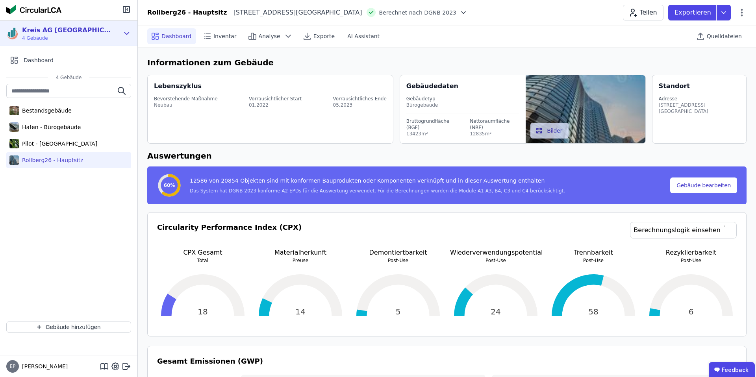
click at [70, 35] on span "4 Gebäude" at bounding box center [67, 38] width 91 height 6
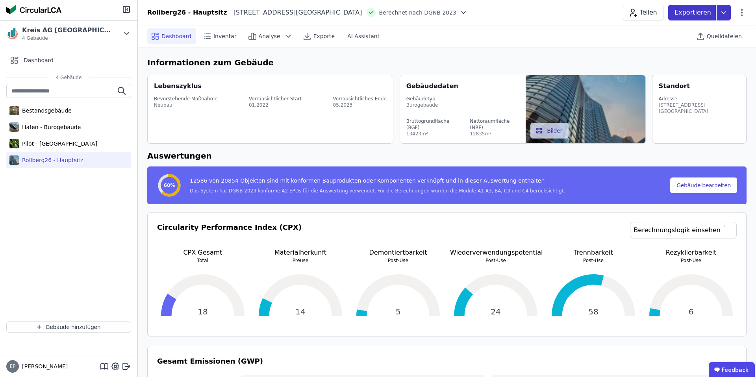
click at [725, 13] on icon at bounding box center [724, 13] width 14 height 16
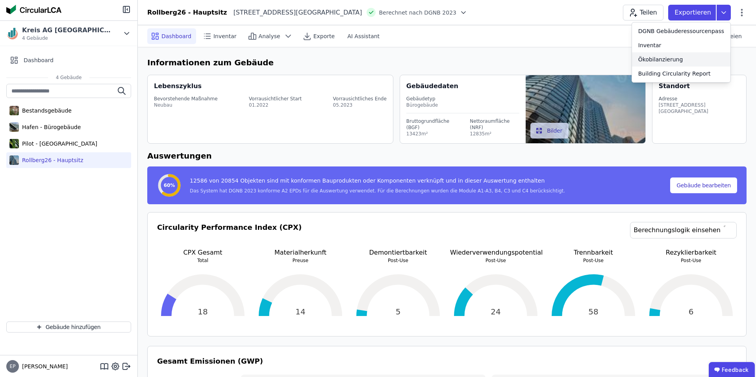
click at [671, 59] on div "Ökobilanzierung" at bounding box center [660, 60] width 45 height 8
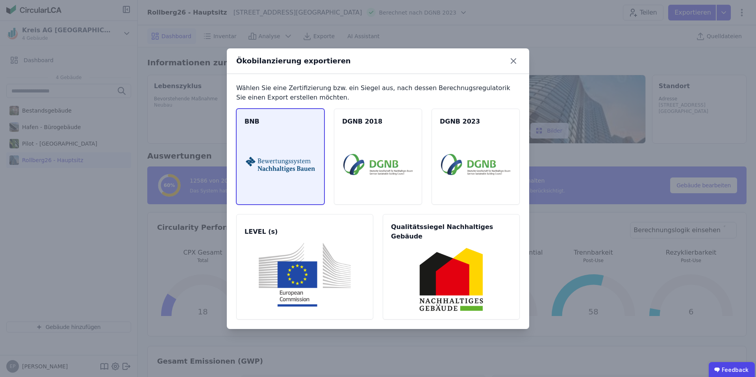
click at [288, 156] on img at bounding box center [280, 165] width 69 height 64
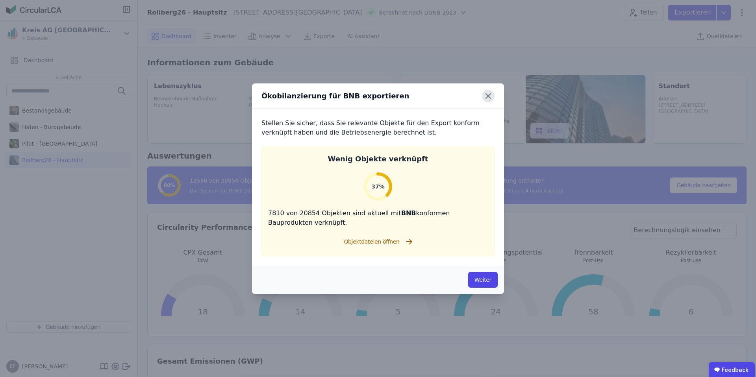
click at [493, 93] on icon at bounding box center [488, 96] width 13 height 13
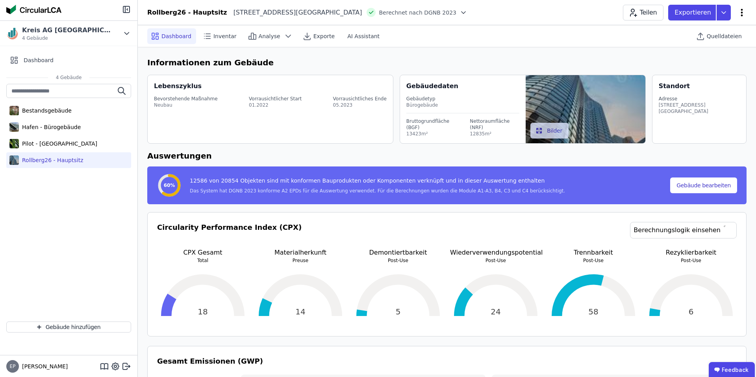
click at [741, 10] on icon at bounding box center [741, 12] width 9 height 9
click at [699, 58] on span "Energie im Betrieb (B6)" at bounding box center [708, 64] width 63 height 16
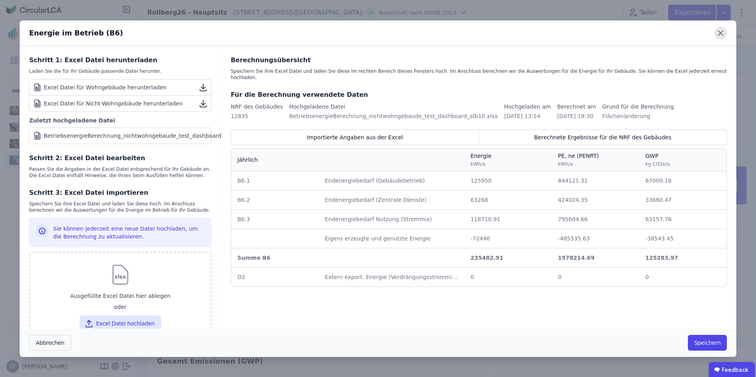
click at [722, 32] on icon at bounding box center [720, 33] width 5 height 5
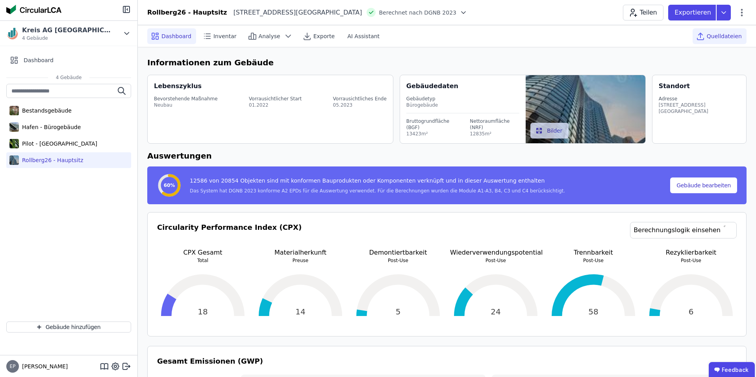
click at [722, 38] on span "Quelldateien" at bounding box center [724, 36] width 35 height 8
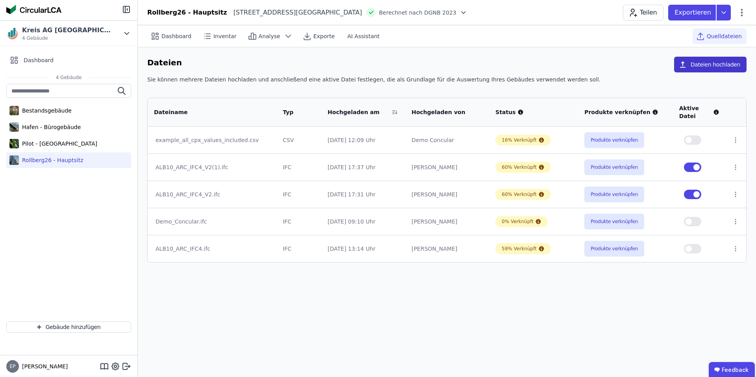
click at [731, 67] on button "Dateien hochladen" at bounding box center [710, 65] width 72 height 16
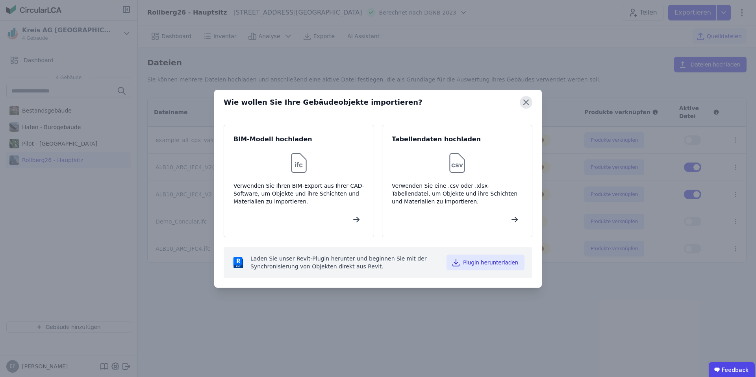
click at [522, 104] on icon at bounding box center [526, 102] width 13 height 13
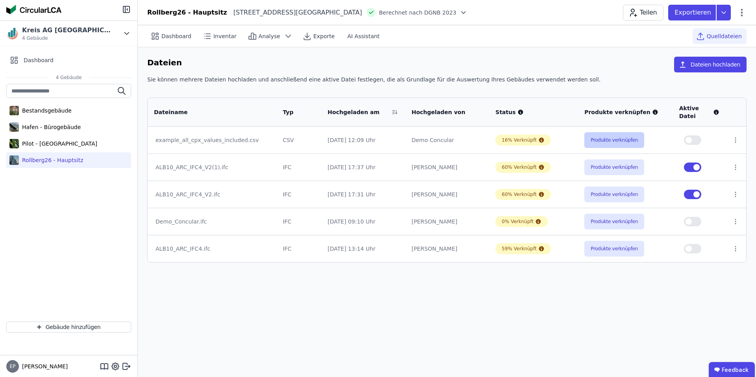
click at [610, 140] on button "Produkte verknüpfen" at bounding box center [614, 140] width 60 height 16
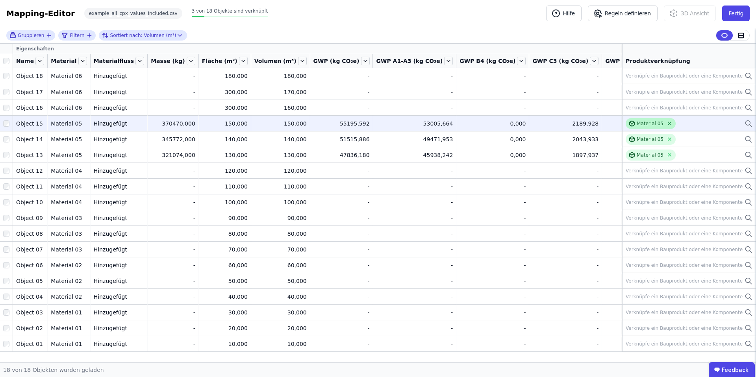
click at [667, 124] on icon at bounding box center [670, 124] width 6 height 6
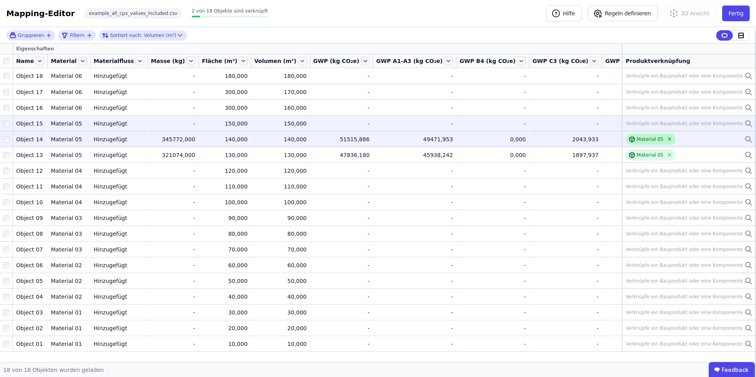
click at [669, 139] on icon at bounding box center [669, 139] width 3 height 3
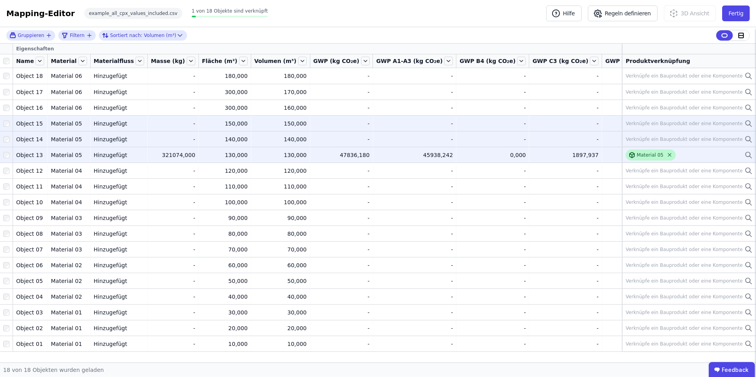
click at [669, 152] on icon at bounding box center [670, 155] width 6 height 6
click at [622, 8] on button "Regeln definieren" at bounding box center [623, 14] width 70 height 16
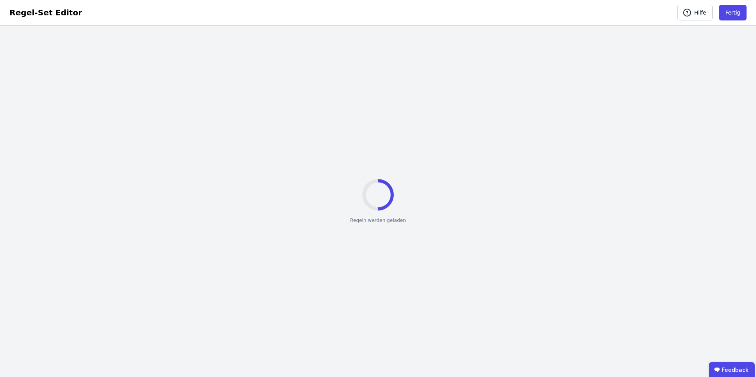
select select "**********"
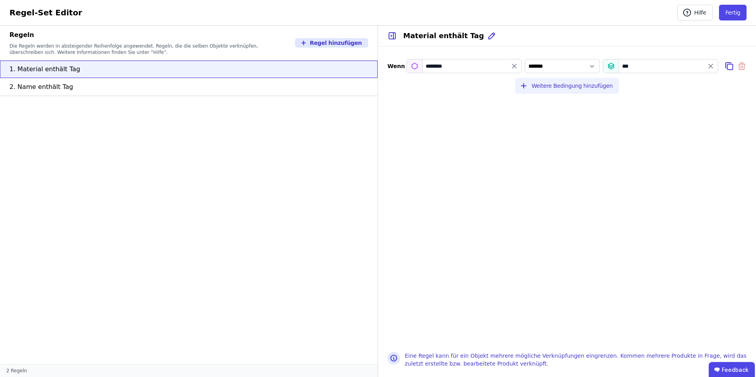
click at [574, 83] on button "Weitere Bedingung hinzufügen" at bounding box center [567, 86] width 104 height 16
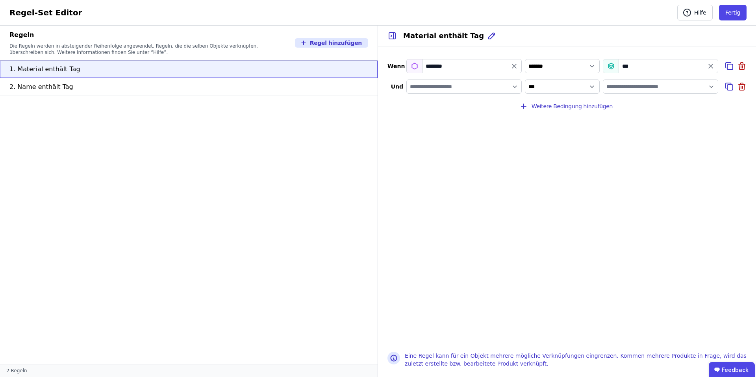
click at [488, 87] on input "filter_by" at bounding box center [464, 87] width 115 height 14
click at [491, 104] on icon at bounding box center [493, 103] width 7 height 8
click at [508, 86] on input "filter_by" at bounding box center [464, 87] width 115 height 14
click at [582, 86] on select "**********" at bounding box center [562, 87] width 75 height 14
click at [742, 85] on icon at bounding box center [742, 85] width 6 height 0
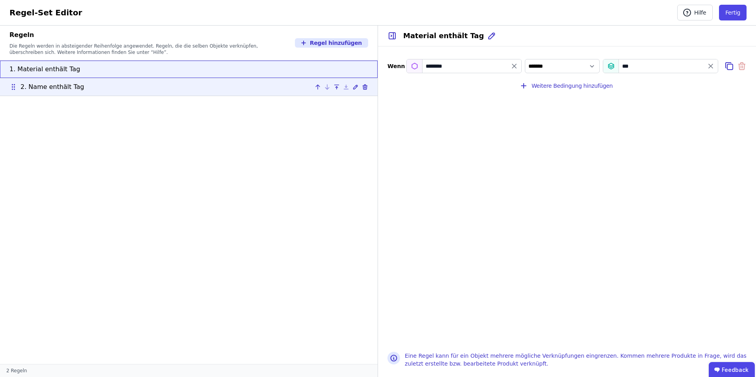
click at [174, 87] on div "2. Name enthält Tag" at bounding box center [188, 86] width 359 height 9
click at [172, 72] on div "1. Material enthält Tag" at bounding box center [188, 69] width 359 height 9
type input "********"
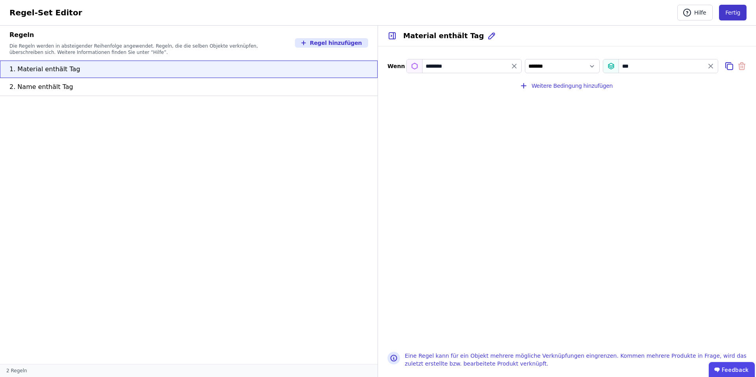
click at [730, 14] on button "Fertig" at bounding box center [733, 13] width 28 height 16
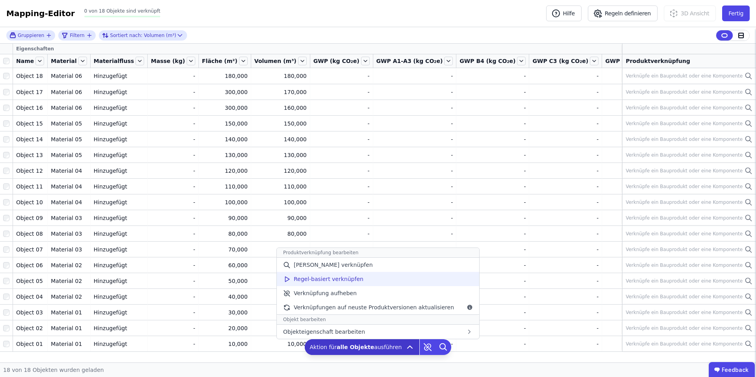
click at [392, 277] on div "Regel-basiert verknüpfen" at bounding box center [378, 279] width 202 height 14
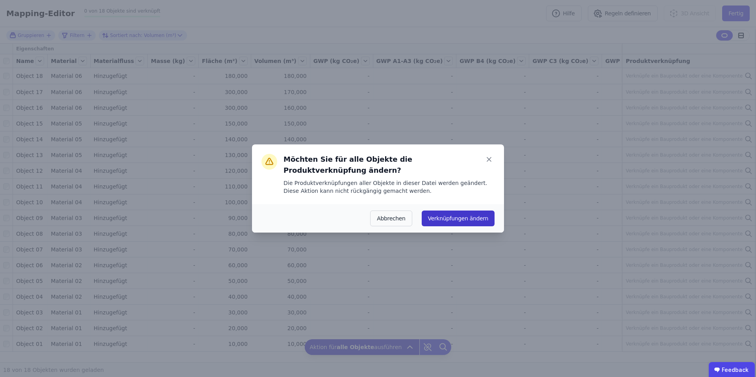
click at [445, 216] on button "Verknüpfungen ändern" at bounding box center [458, 219] width 73 height 16
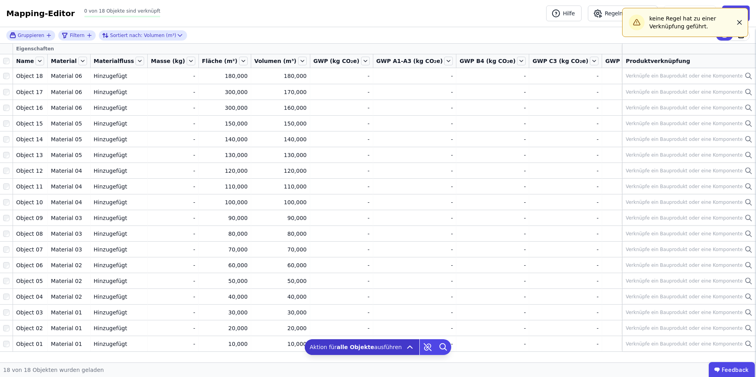
click at [739, 24] on icon "button" at bounding box center [740, 23] width 8 height 8
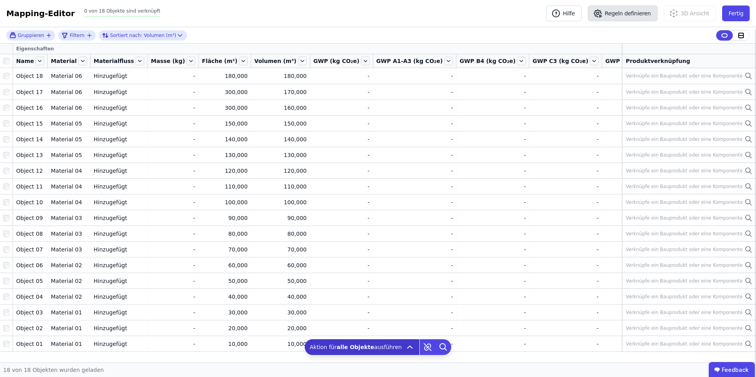
click at [640, 12] on button "Regeln definieren" at bounding box center [623, 14] width 70 height 16
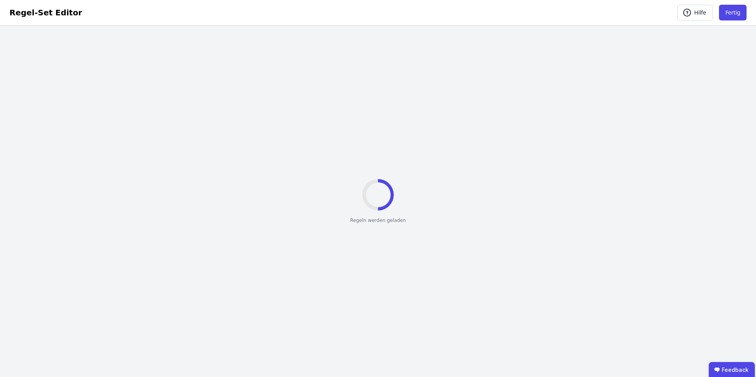
select select "**********"
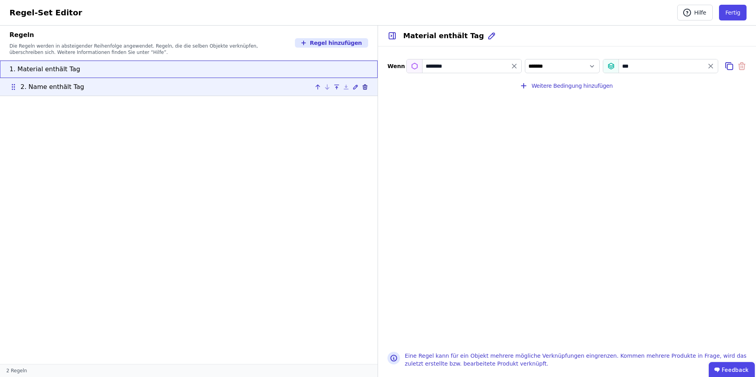
click at [366, 87] on icon at bounding box center [365, 87] width 6 height 6
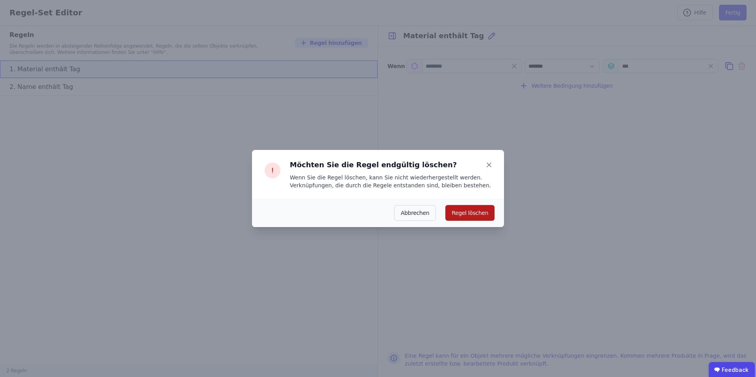
click at [491, 212] on button "Regel löschen" at bounding box center [469, 213] width 49 height 16
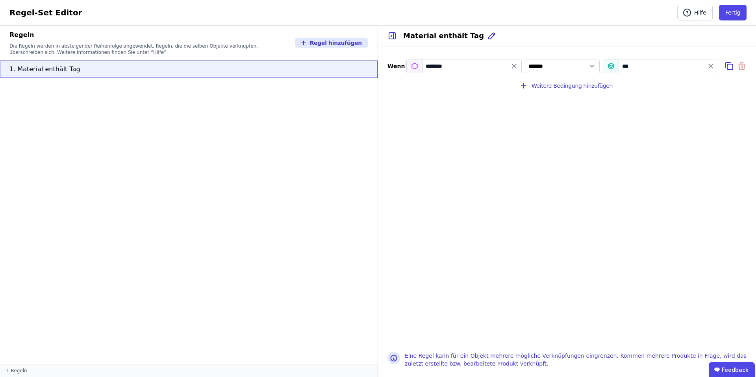
click at [634, 67] on div "***" at bounding box center [660, 66] width 115 height 14
click at [625, 67] on div "***" at bounding box center [660, 66] width 115 height 14
click at [712, 65] on icon "value" at bounding box center [711, 66] width 4 height 4
click at [457, 65] on div "********" at bounding box center [463, 66] width 115 height 14
click at [628, 68] on input "value" at bounding box center [660, 66] width 115 height 14
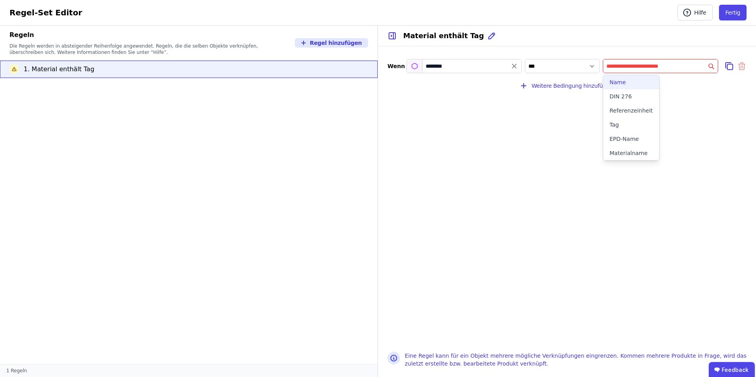
click at [626, 85] on div "Name" at bounding box center [631, 82] width 43 height 8
select select "**********"
type input "****"
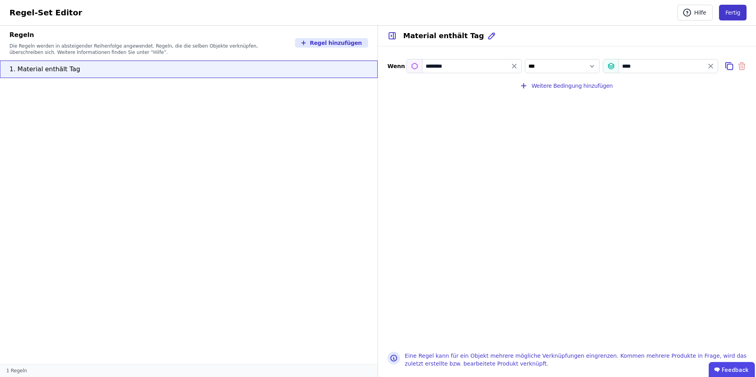
click at [734, 11] on button "Fertig" at bounding box center [733, 13] width 28 height 16
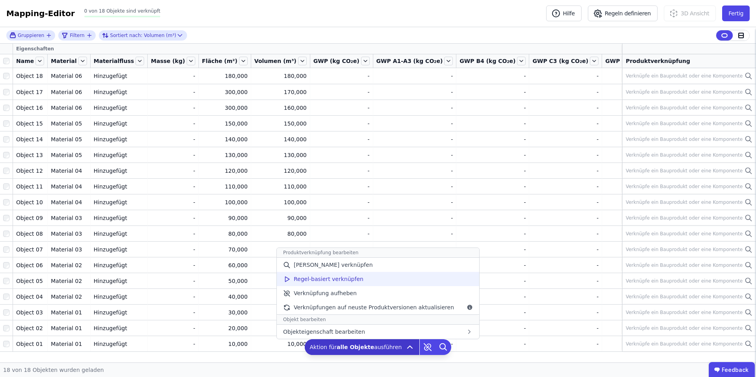
click at [352, 281] on span "Regel-basiert verknüpfen" at bounding box center [329, 279] width 70 height 8
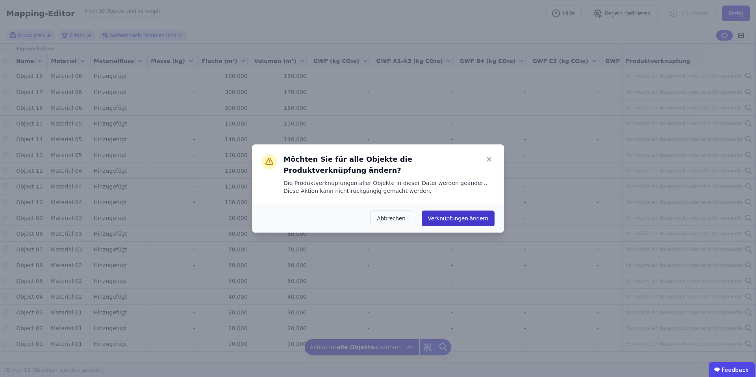
click at [451, 219] on button "Verknüpfungen ändern" at bounding box center [458, 219] width 73 height 16
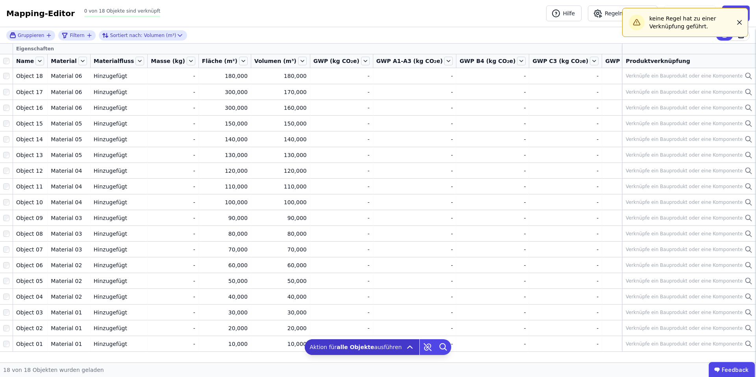
click at [742, 22] on icon "button" at bounding box center [740, 23] width 8 height 8
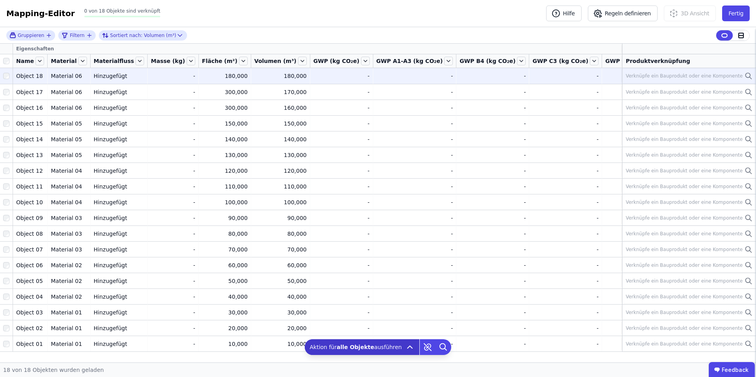
click at [650, 75] on div "Verknüpfe ein Bauprodukt oder eine Komponente" at bounding box center [684, 76] width 117 height 6
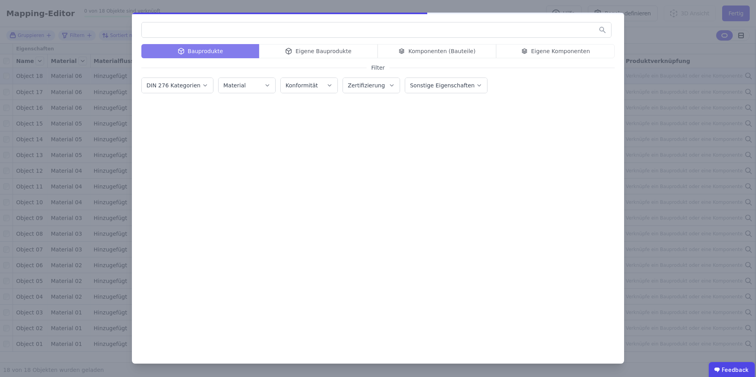
click at [341, 48] on div "Bauprodukte Eigene Bauprodukte Komponenten (Bauteile) Eigene Komponenten" at bounding box center [377, 51] width 473 height 14
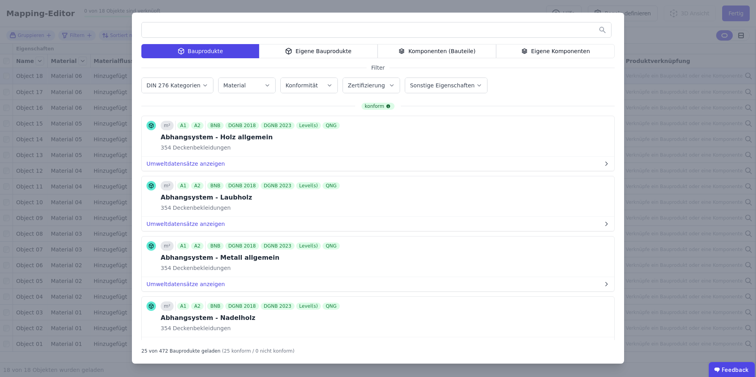
click at [314, 52] on div "Eigene Bauprodukte" at bounding box center [318, 51] width 119 height 14
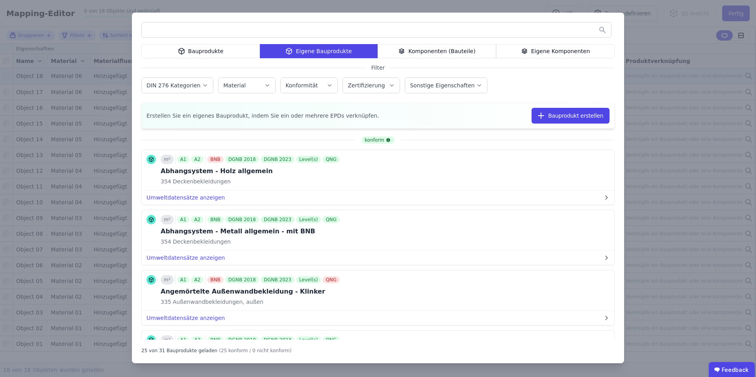
click at [269, 33] on input "text" at bounding box center [376, 30] width 469 height 14
type input "*****"
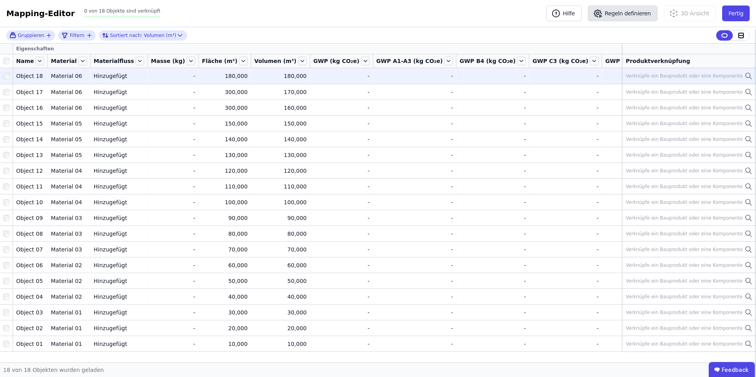
click at [630, 12] on button "Regeln definieren" at bounding box center [623, 14] width 70 height 16
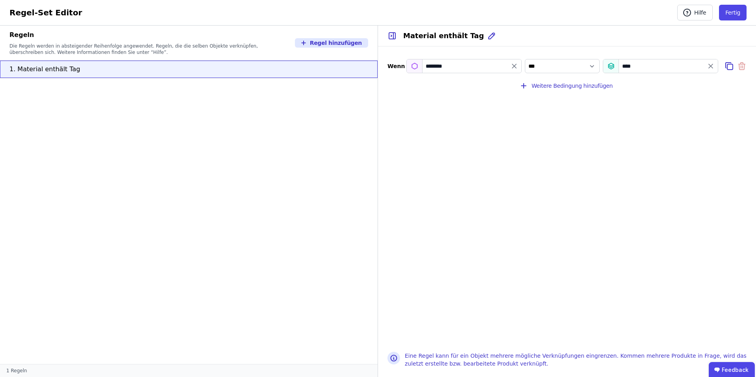
click at [609, 67] on div "****" at bounding box center [660, 66] width 115 height 14
click at [729, 17] on button "Fertig" at bounding box center [733, 13] width 28 height 16
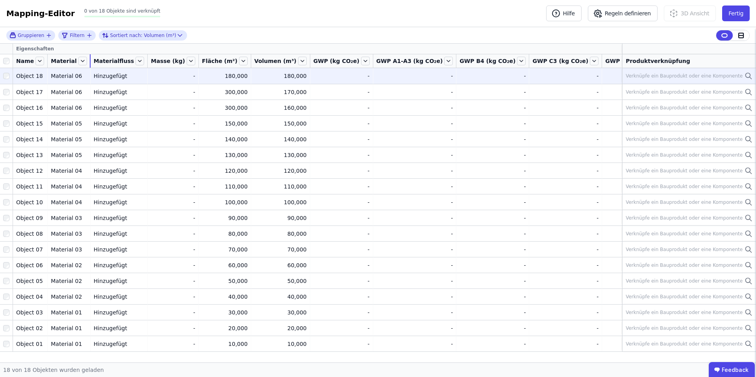
drag, startPoint x: 83, startPoint y: 58, endPoint x: 108, endPoint y: 58, distance: 24.8
click at [108, 58] on tr "Name Material Materialfluss Masse (kg) Fläche (m²) Volumen (m³) GWP (kg CO₂e) G…" at bounding box center [576, 61] width 1152 height 14
drag, startPoint x: 45, startPoint y: 61, endPoint x: 71, endPoint y: 61, distance: 26.8
click at [71, 61] on tr "Name Material Materialfluss Masse (kg) Fläche (m²) Volumen (m³) GWP (kg CO₂e) G…" at bounding box center [576, 61] width 1152 height 14
click at [647, 74] on div "Verknüpfe ein Bauprodukt oder eine Komponente" at bounding box center [684, 76] width 117 height 6
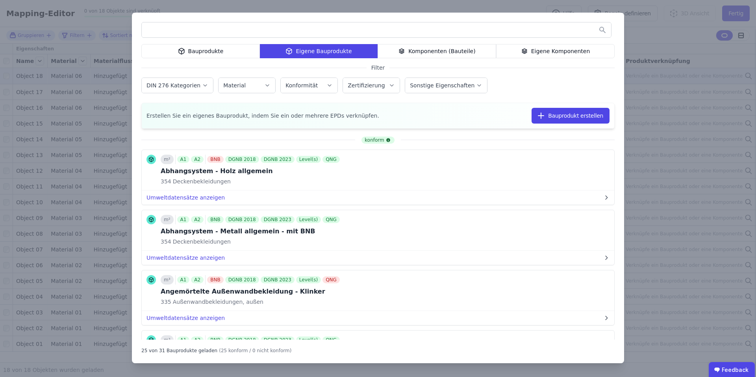
click at [206, 28] on input "text" at bounding box center [376, 30] width 469 height 14
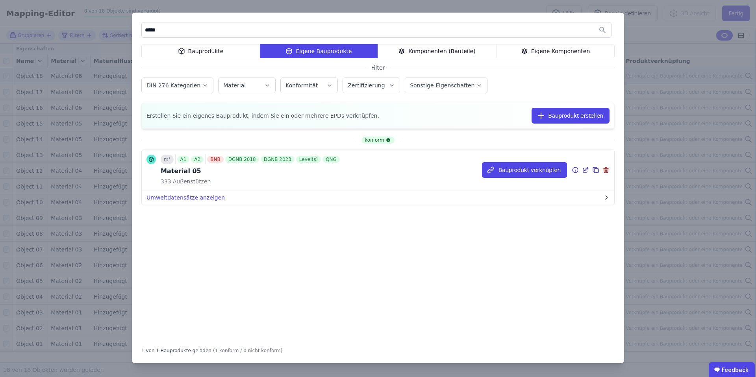
type input "*****"
click at [586, 171] on icon at bounding box center [585, 169] width 7 height 9
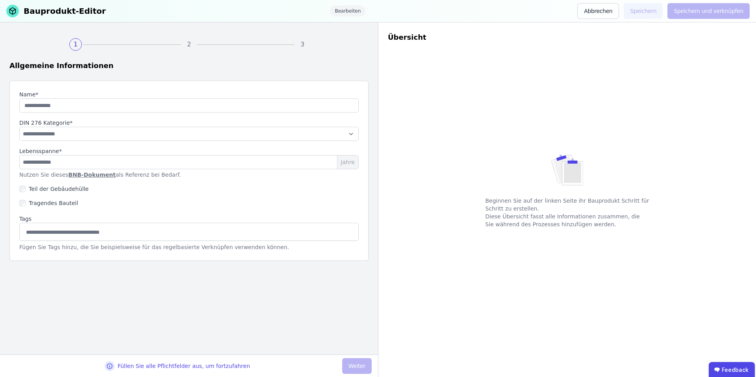
type input "**********"
select select "**********"
type input "**"
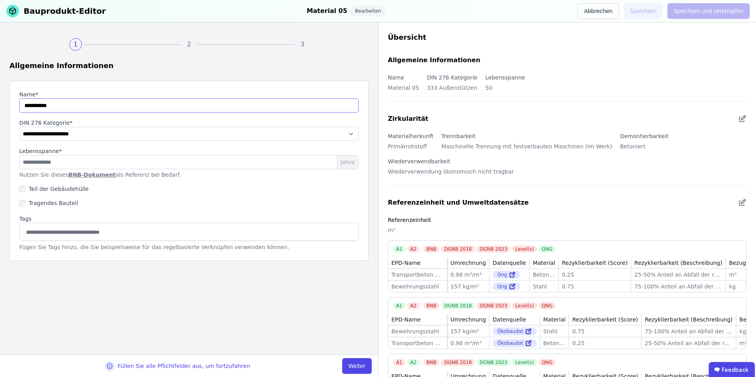
drag, startPoint x: 57, startPoint y: 106, endPoint x: 7, endPoint y: 106, distance: 49.6
click at [7, 106] on div "**********" at bounding box center [189, 188] width 378 height 332
type input "*********"
click at [356, 360] on button "Weiter" at bounding box center [357, 366] width 30 height 16
select select "**********"
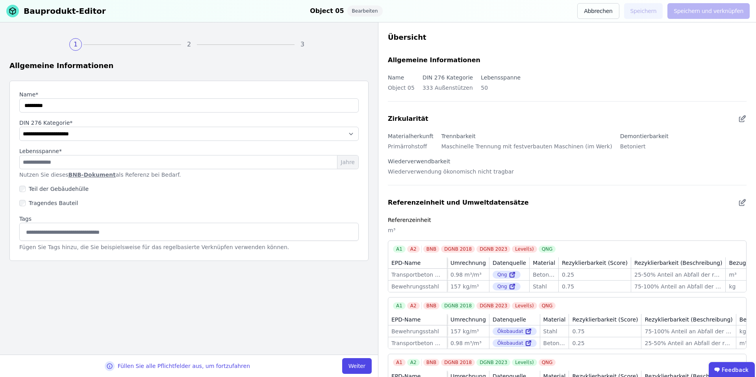
select select "**********"
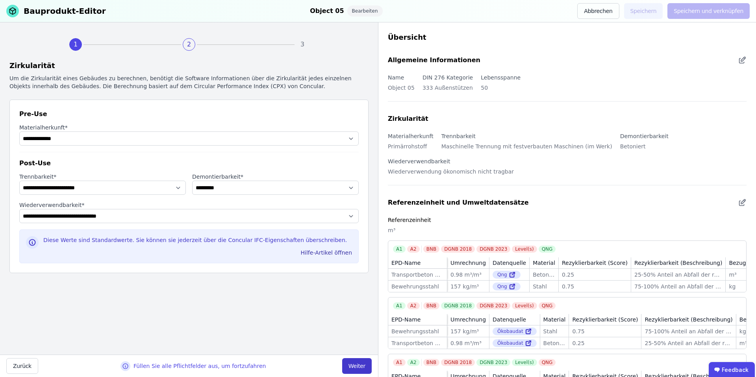
click at [358, 365] on button "Weiter" at bounding box center [357, 366] width 30 height 16
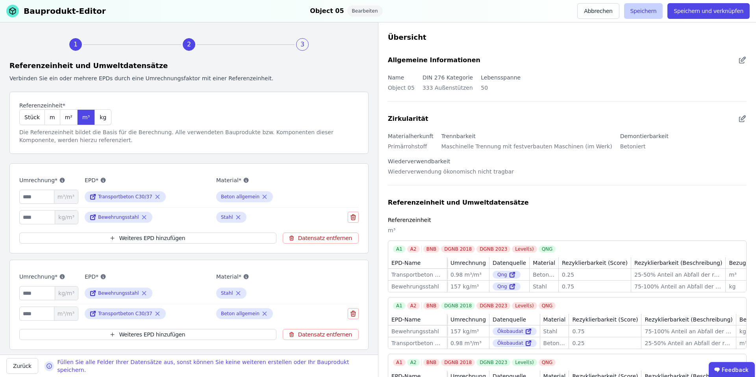
click at [650, 9] on button "Speichern" at bounding box center [643, 11] width 39 height 16
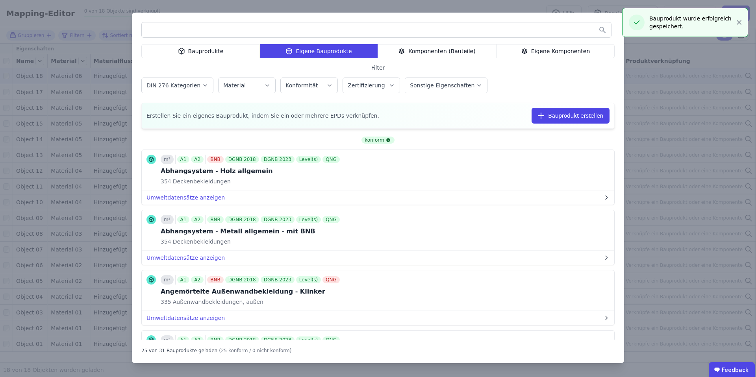
click at [215, 30] on input "text" at bounding box center [376, 30] width 469 height 14
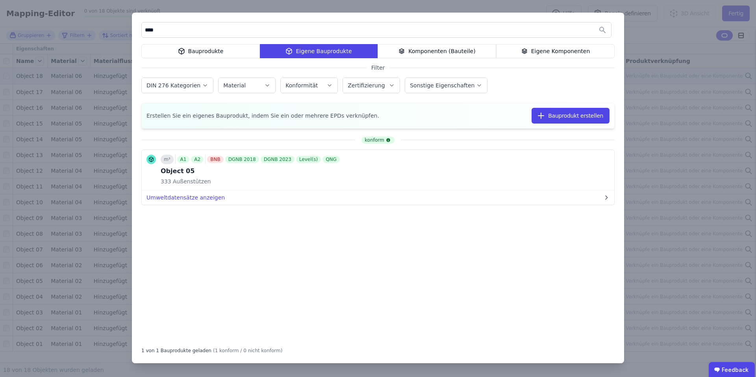
type input "****"
click at [669, 117] on div "**** Bauprodukte Eigene Bauprodukte Komponenten (Bauteile) Eigene Komponenten F…" at bounding box center [378, 188] width 756 height 377
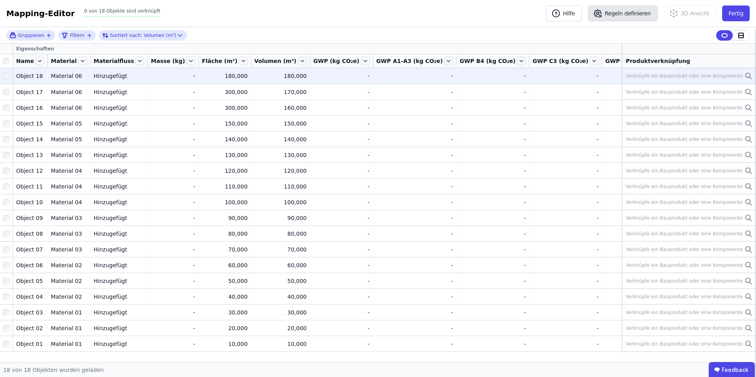
click at [608, 12] on button "Regeln definieren" at bounding box center [623, 14] width 70 height 16
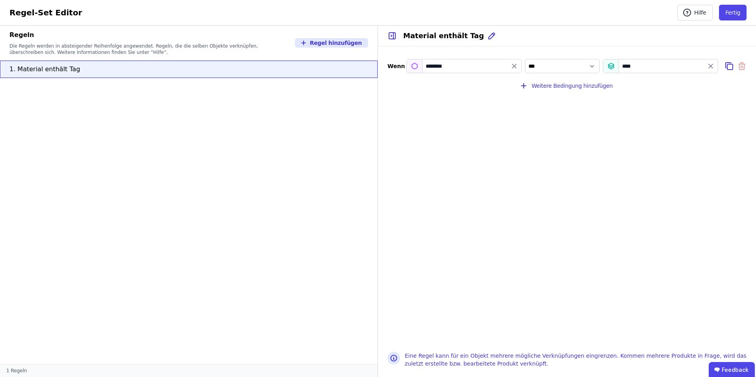
click at [503, 65] on div "********" at bounding box center [463, 66] width 115 height 14
click at [515, 65] on icon "filter_by" at bounding box center [514, 66] width 8 height 8
click at [472, 65] on input "filter_by" at bounding box center [464, 66] width 115 height 14
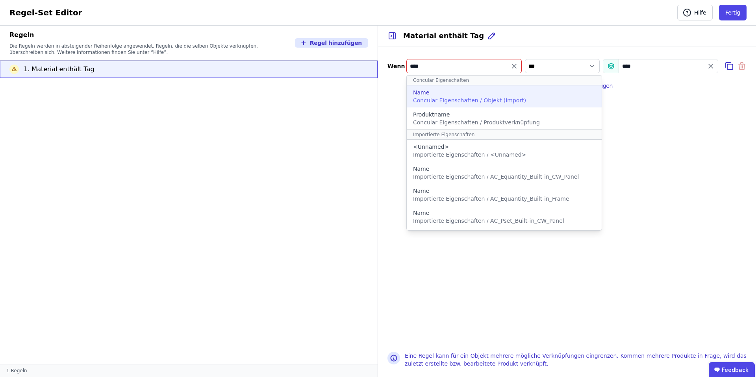
click at [466, 98] on span "Concular Eigenschaften / Objekt (Import)" at bounding box center [469, 100] width 113 height 6
type input "****"
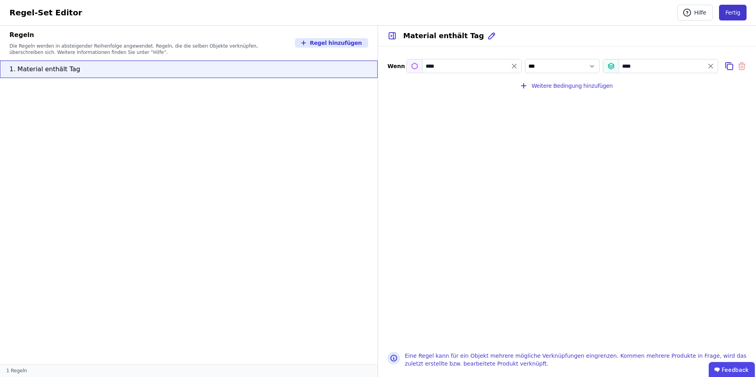
click at [732, 14] on button "Fertig" at bounding box center [733, 13] width 28 height 16
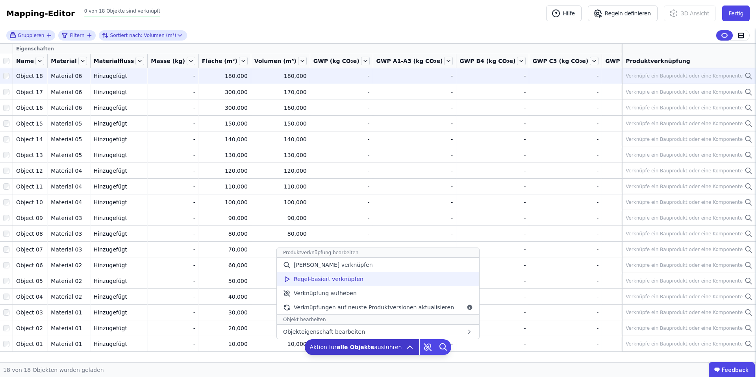
click at [366, 275] on div "Regel-basiert verknüpfen" at bounding box center [378, 279] width 202 height 14
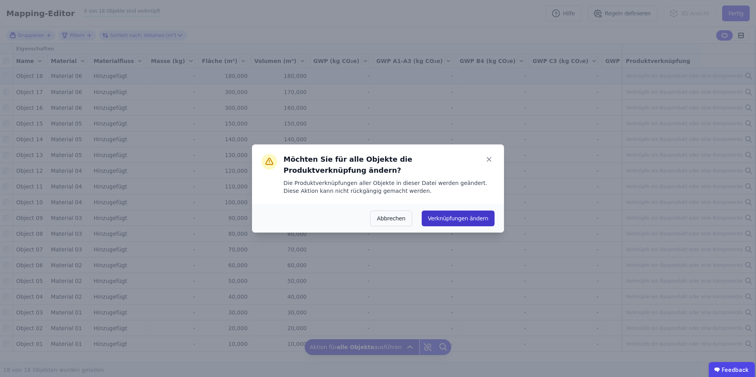
click at [467, 216] on button "Verknüpfungen ändern" at bounding box center [458, 219] width 73 height 16
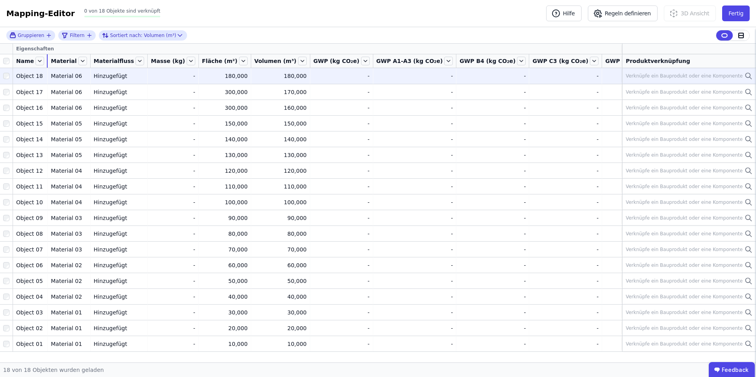
drag, startPoint x: 45, startPoint y: 61, endPoint x: 117, endPoint y: 56, distance: 72.3
click at [117, 56] on tr "Name Material Materialfluss Masse (kg) Fläche (m²) Volumen (m³) GWP (kg CO₂e) G…" at bounding box center [576, 61] width 1152 height 14
drag, startPoint x: 45, startPoint y: 63, endPoint x: 76, endPoint y: 63, distance: 31.5
click at [76, 63] on tr "Name Material Materialfluss Masse (kg) Fläche (m²) Volumen (m³) GWP (kg CO₂e) G…" at bounding box center [576, 61] width 1152 height 14
drag, startPoint x: 45, startPoint y: 63, endPoint x: 65, endPoint y: 63, distance: 19.7
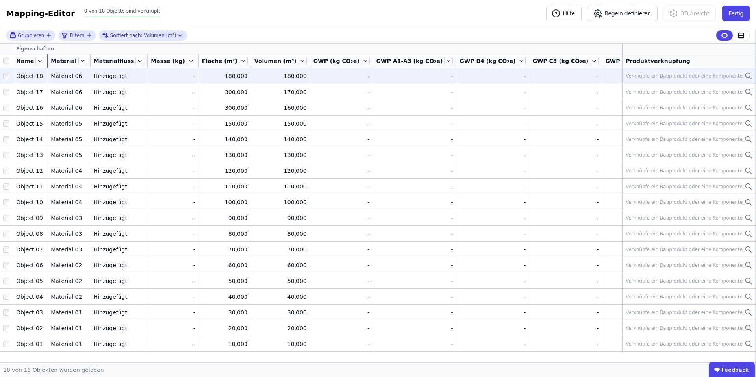
click at [65, 63] on tr "Name Material Materialfluss Masse (kg) Fläche (m²) Volumen (m³) GWP (kg CO₂e) G…" at bounding box center [576, 61] width 1152 height 14
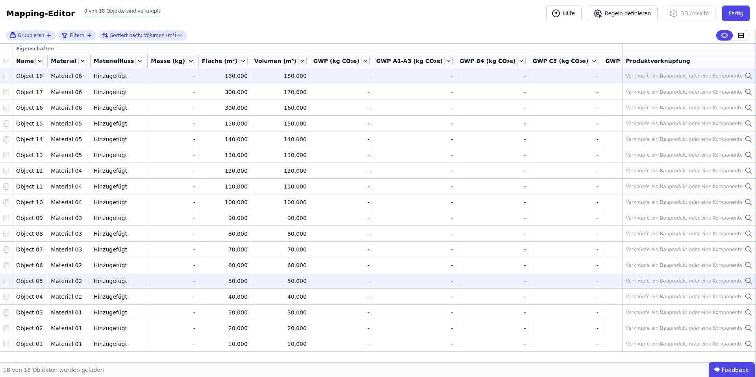
click at [651, 280] on div "Verknüpfe ein Bauprodukt oder eine Komponente" at bounding box center [684, 281] width 117 height 6
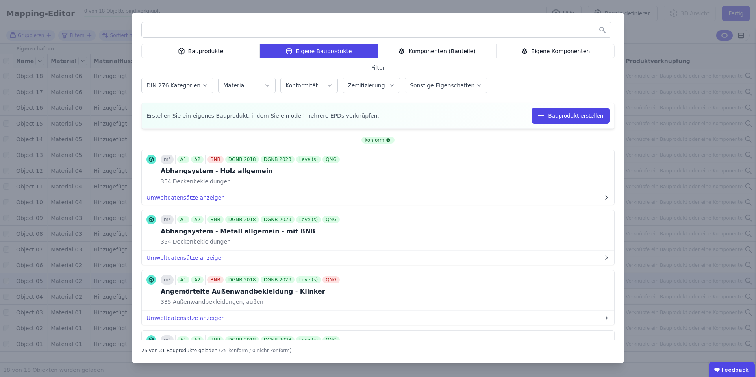
click at [180, 30] on input "text" at bounding box center [376, 30] width 469 height 14
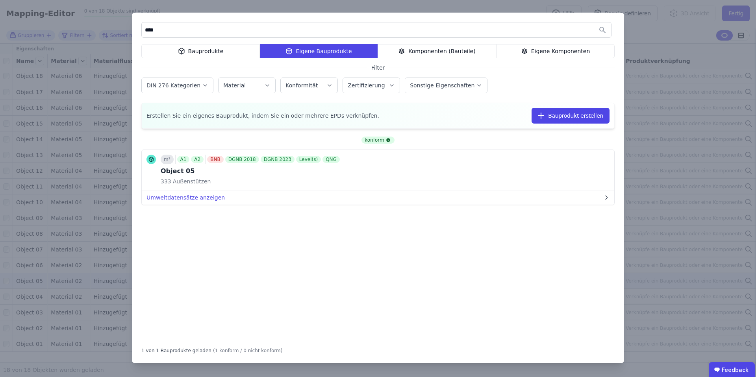
type input "****"
click at [659, 69] on div "**** Bauprodukte Eigene Bauprodukte Komponenten (Bauteile) Eigene Komponenten F…" at bounding box center [378, 188] width 756 height 377
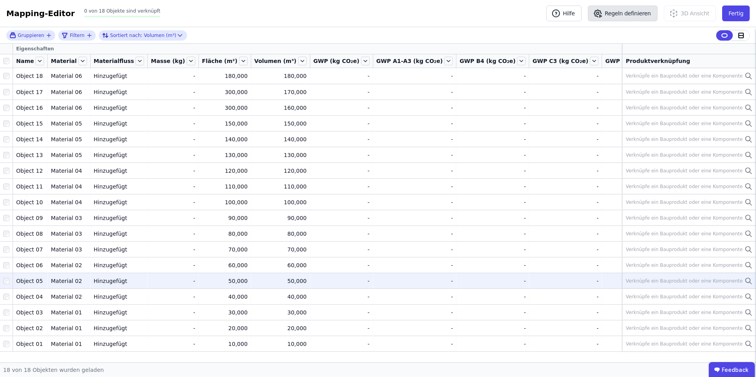
click at [614, 17] on button "Regeln definieren" at bounding box center [623, 14] width 70 height 16
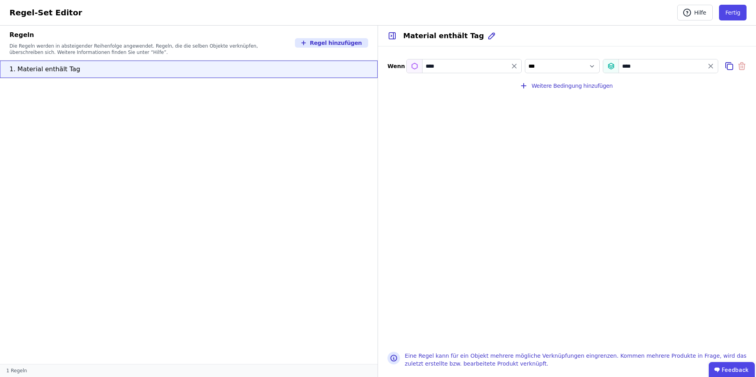
click at [413, 65] on div "****" at bounding box center [463, 66] width 115 height 14
click at [365, 69] on icon at bounding box center [365, 69] width 6 height 6
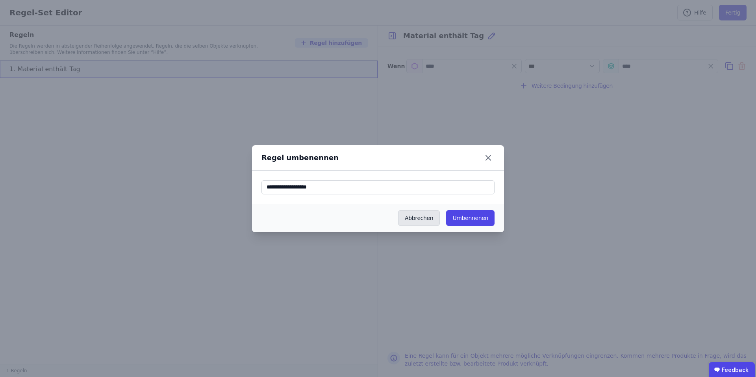
click at [421, 219] on button "Abbrechen" at bounding box center [419, 218] width 42 height 16
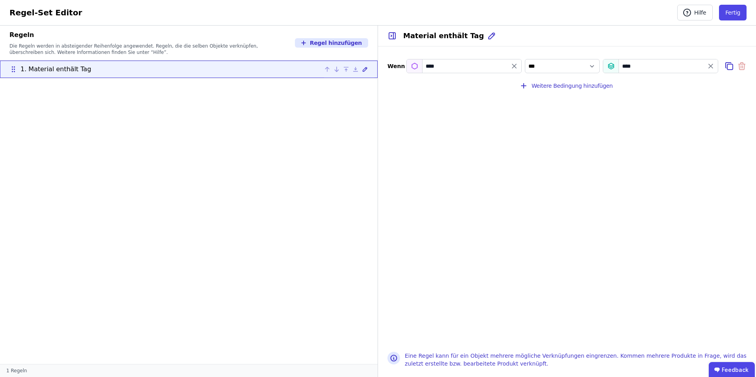
click at [304, 68] on div "1. Material enthält Tag" at bounding box center [188, 69] width 359 height 9
click at [9, 70] on icon at bounding box center [13, 69] width 8 height 8
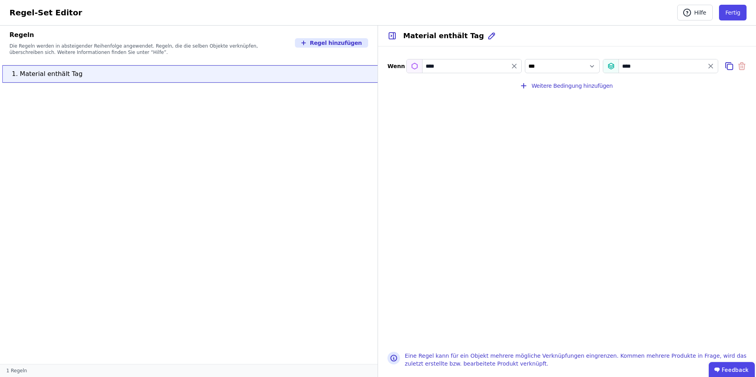
drag, startPoint x: 13, startPoint y: 70, endPoint x: 18, endPoint y: 80, distance: 11.1
click at [0, 0] on icon at bounding box center [0, 0] width 0 height 0
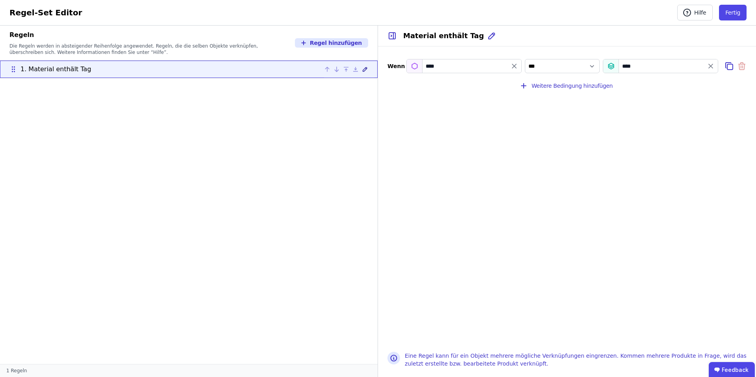
click at [367, 69] on icon at bounding box center [365, 69] width 6 height 6
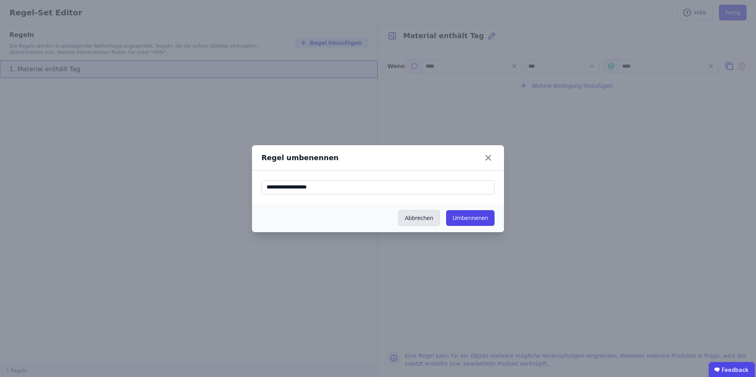
click at [426, 220] on button "Abbrechen" at bounding box center [419, 218] width 42 height 16
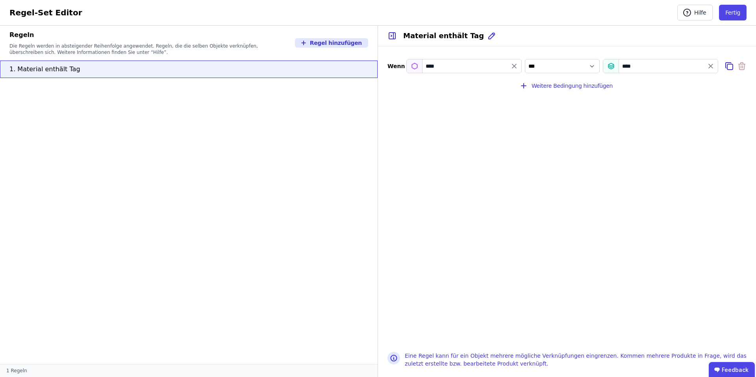
click at [744, 65] on icon at bounding box center [742, 67] width 6 height 6
click at [514, 66] on icon "filter_by" at bounding box center [514, 66] width 4 height 4
click at [712, 67] on icon "value" at bounding box center [711, 66] width 4 height 4
select select "**"
click at [737, 15] on button "Fertig" at bounding box center [733, 13] width 28 height 16
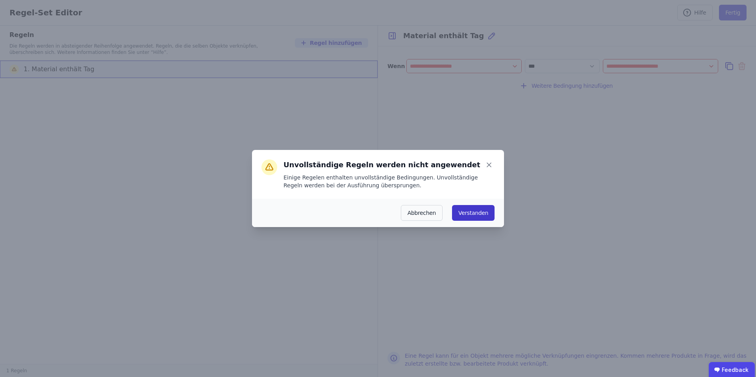
click at [476, 205] on button "Verstanden" at bounding box center [473, 213] width 43 height 16
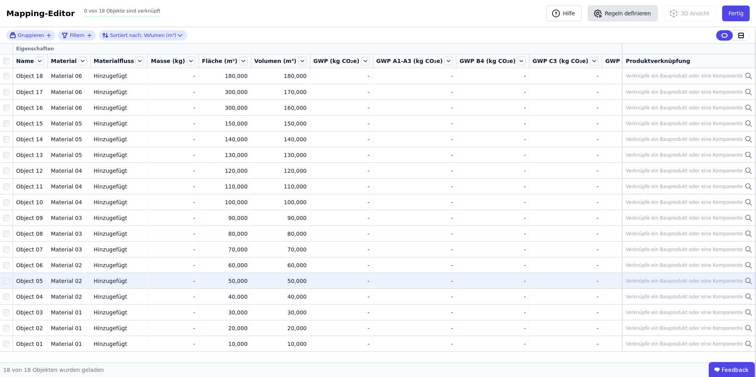
click at [623, 13] on button "Regeln definieren" at bounding box center [623, 14] width 70 height 16
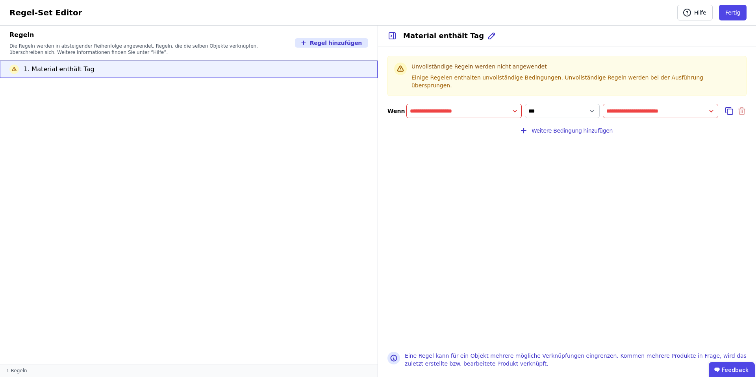
click at [436, 108] on input "filter_by" at bounding box center [464, 111] width 115 height 14
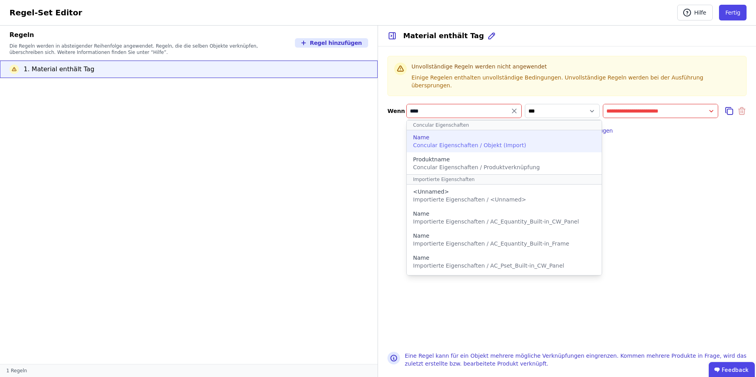
click at [458, 142] on span "Concular Eigenschaften / Objekt (Import)" at bounding box center [469, 145] width 113 height 6
type input "****"
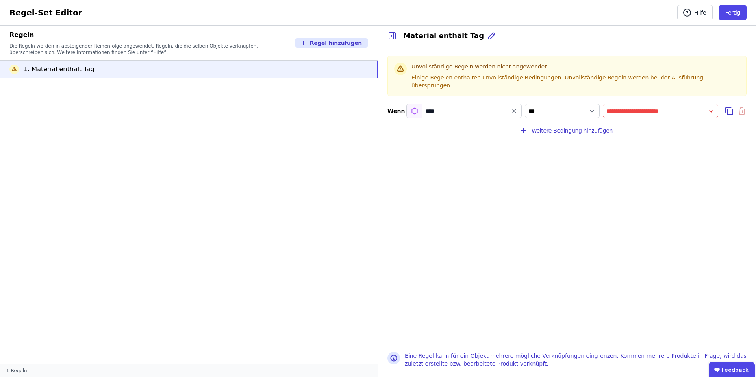
click at [649, 104] on input "value" at bounding box center [660, 111] width 115 height 14
click at [629, 123] on div "Name" at bounding box center [631, 127] width 43 height 8
select select "**********"
type input "****"
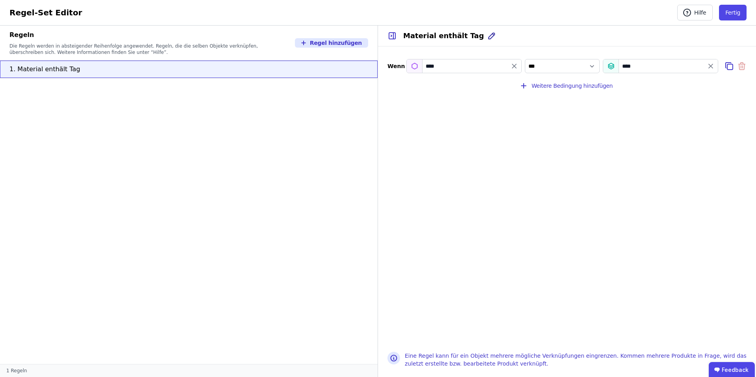
click at [487, 35] on icon at bounding box center [491, 35] width 9 height 9
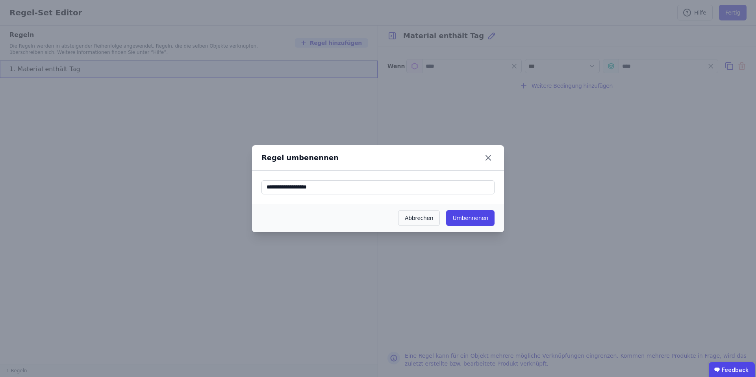
drag, startPoint x: 325, startPoint y: 186, endPoint x: 239, endPoint y: 185, distance: 85.5
click at [239, 185] on div "Regel umbenennen Abbrechen Umbennenen" at bounding box center [378, 188] width 756 height 377
click at [477, 217] on button "Umbennenen" at bounding box center [470, 218] width 48 height 16
type input "**********"
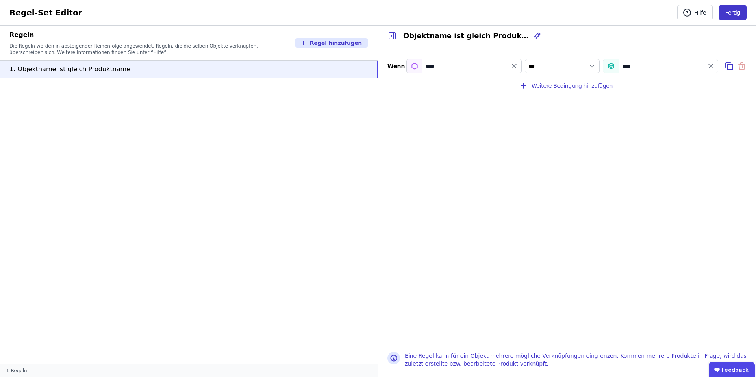
click at [730, 18] on button "Fertig" at bounding box center [733, 13] width 28 height 16
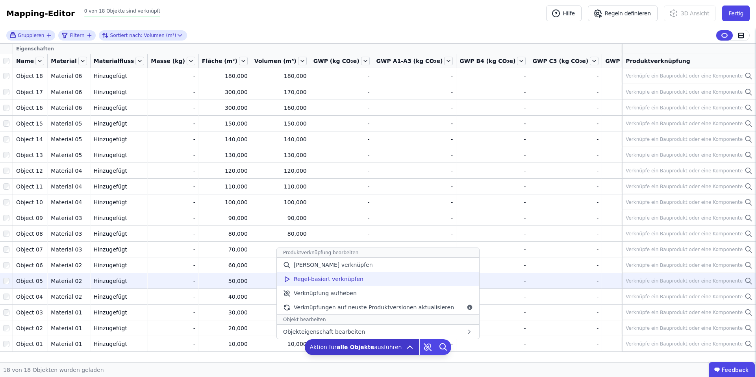
click at [369, 279] on div "Regel-basiert verknüpfen" at bounding box center [378, 279] width 202 height 14
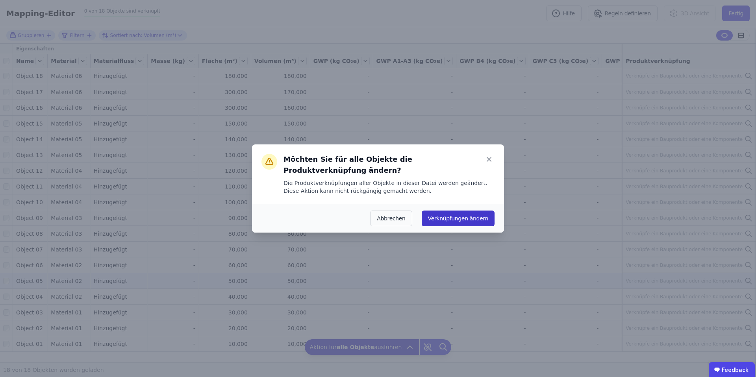
click at [458, 211] on button "Verknüpfungen ändern" at bounding box center [458, 219] width 73 height 16
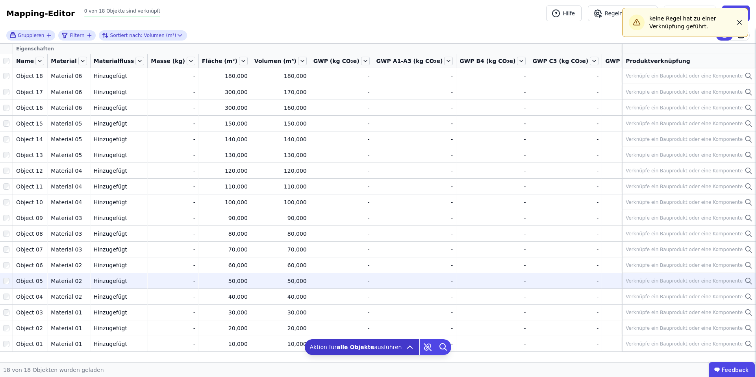
click at [738, 22] on icon "button" at bounding box center [740, 23] width 8 height 8
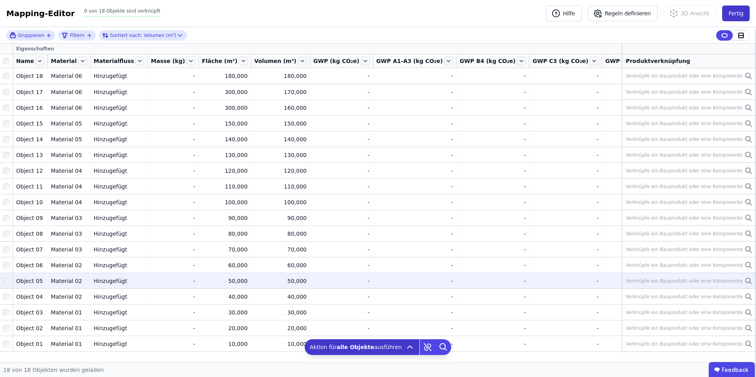
click at [733, 7] on button "Fertig" at bounding box center [736, 14] width 28 height 16
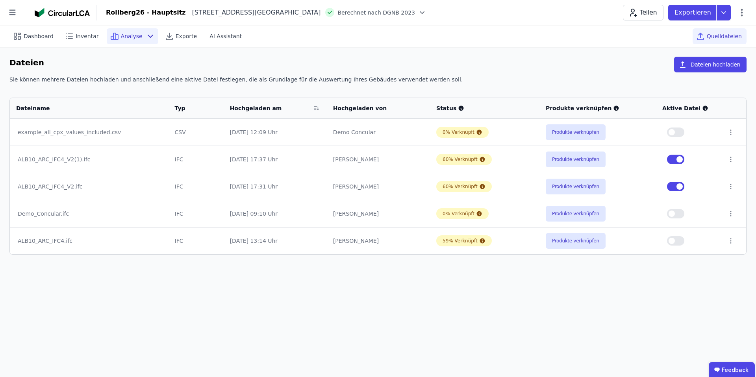
click at [131, 36] on span "Analyse" at bounding box center [132, 36] width 22 height 8
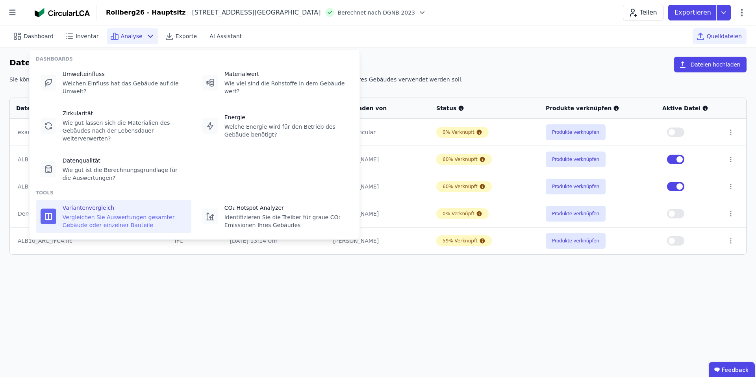
click at [100, 225] on div "Vergleichen Sie Auswertungen gesamter Gebäude oder einzelner Bauteile" at bounding box center [125, 221] width 124 height 16
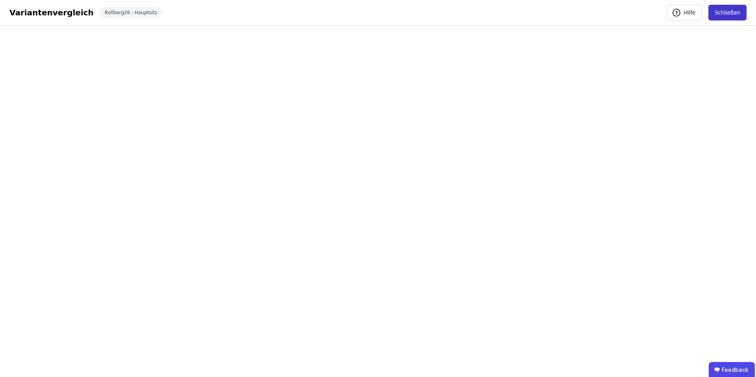
click at [727, 11] on button "Schließen" at bounding box center [728, 13] width 38 height 16
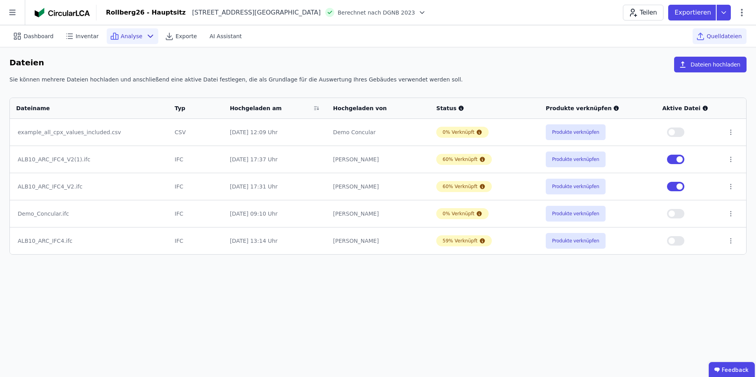
click at [131, 35] on span "Analyse" at bounding box center [132, 36] width 22 height 8
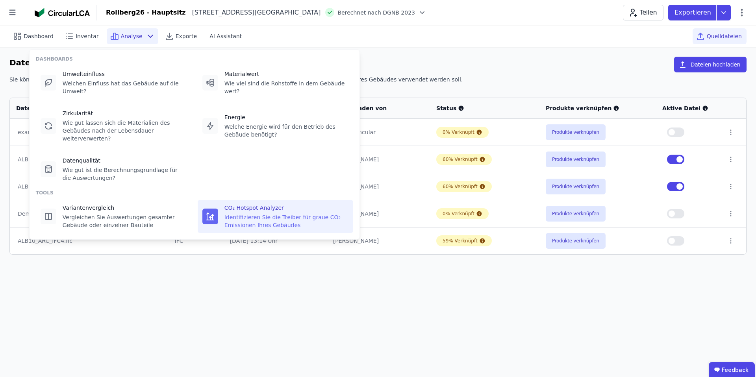
click at [284, 222] on div "Identifizieren Sie die Treiber für graue CO₂ Emissionen Ihres Gebäudes" at bounding box center [287, 221] width 124 height 16
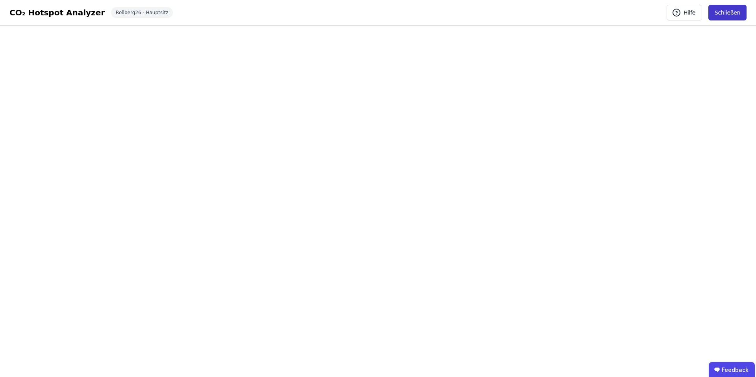
click at [727, 16] on button "Schließen" at bounding box center [728, 13] width 38 height 16
